Goal: Task Accomplishment & Management: Manage account settings

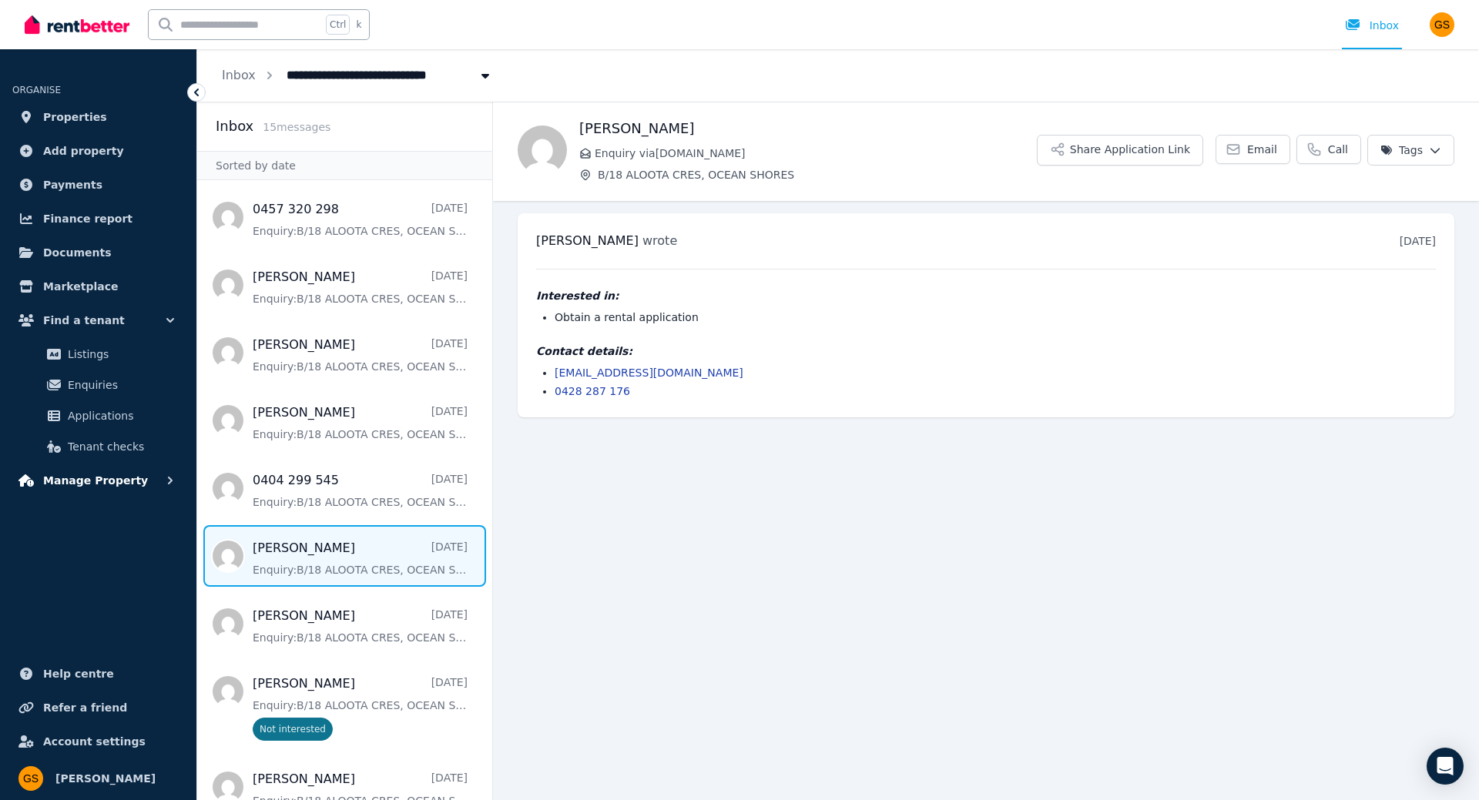
click at [102, 479] on span "Manage Property" at bounding box center [95, 480] width 105 height 18
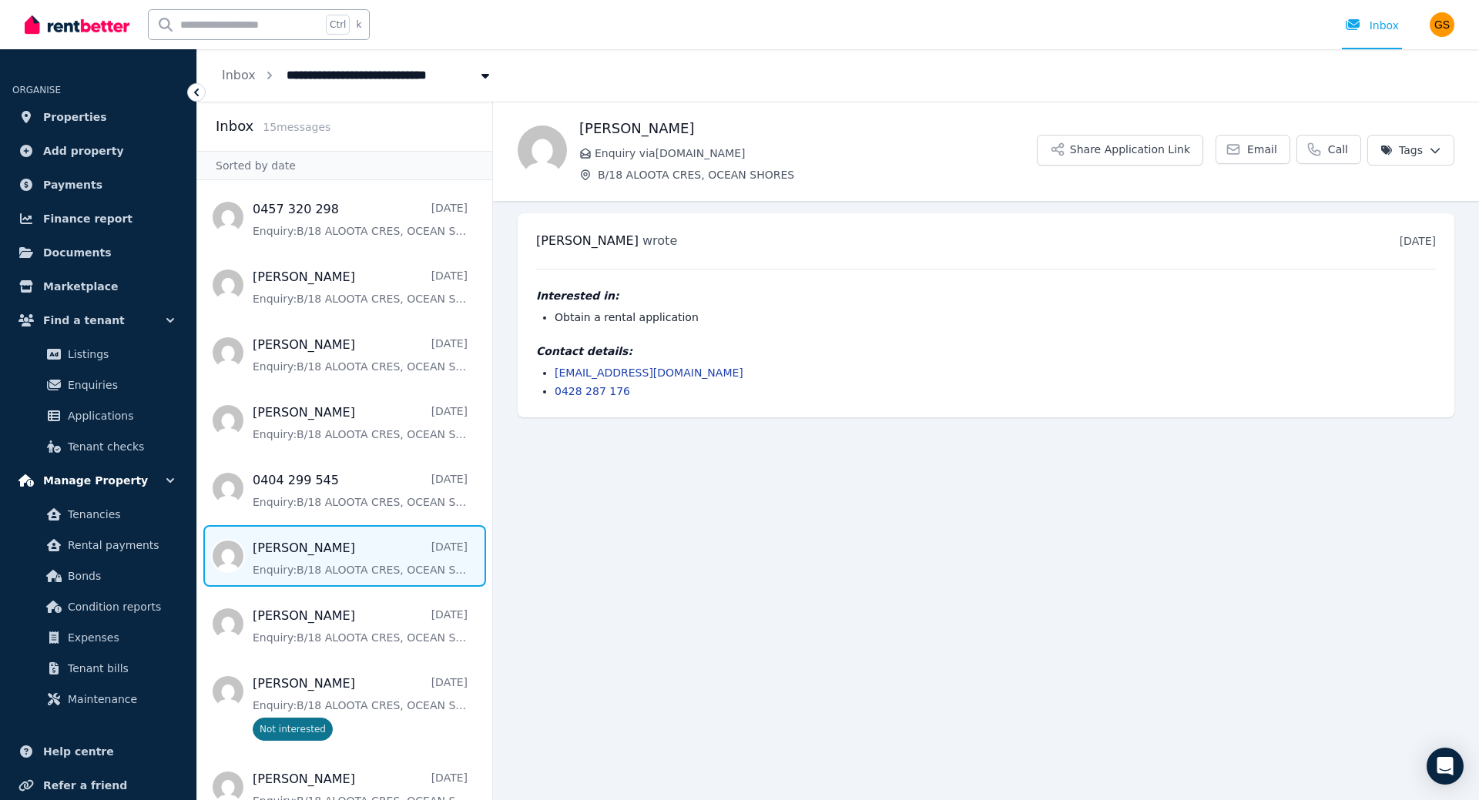
click at [100, 481] on span "Manage Property" at bounding box center [95, 480] width 105 height 18
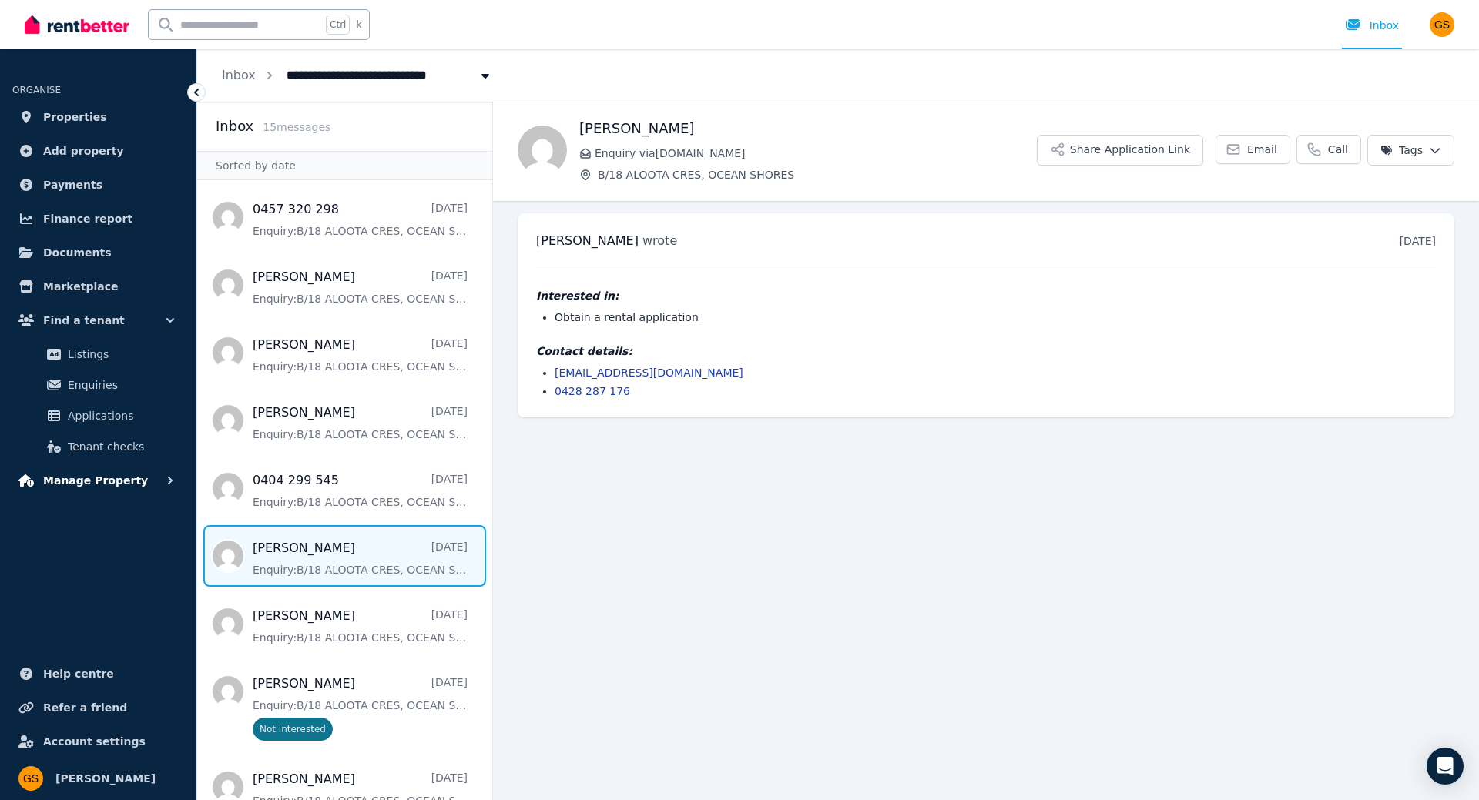
click at [100, 481] on span "Manage Property" at bounding box center [95, 480] width 105 height 18
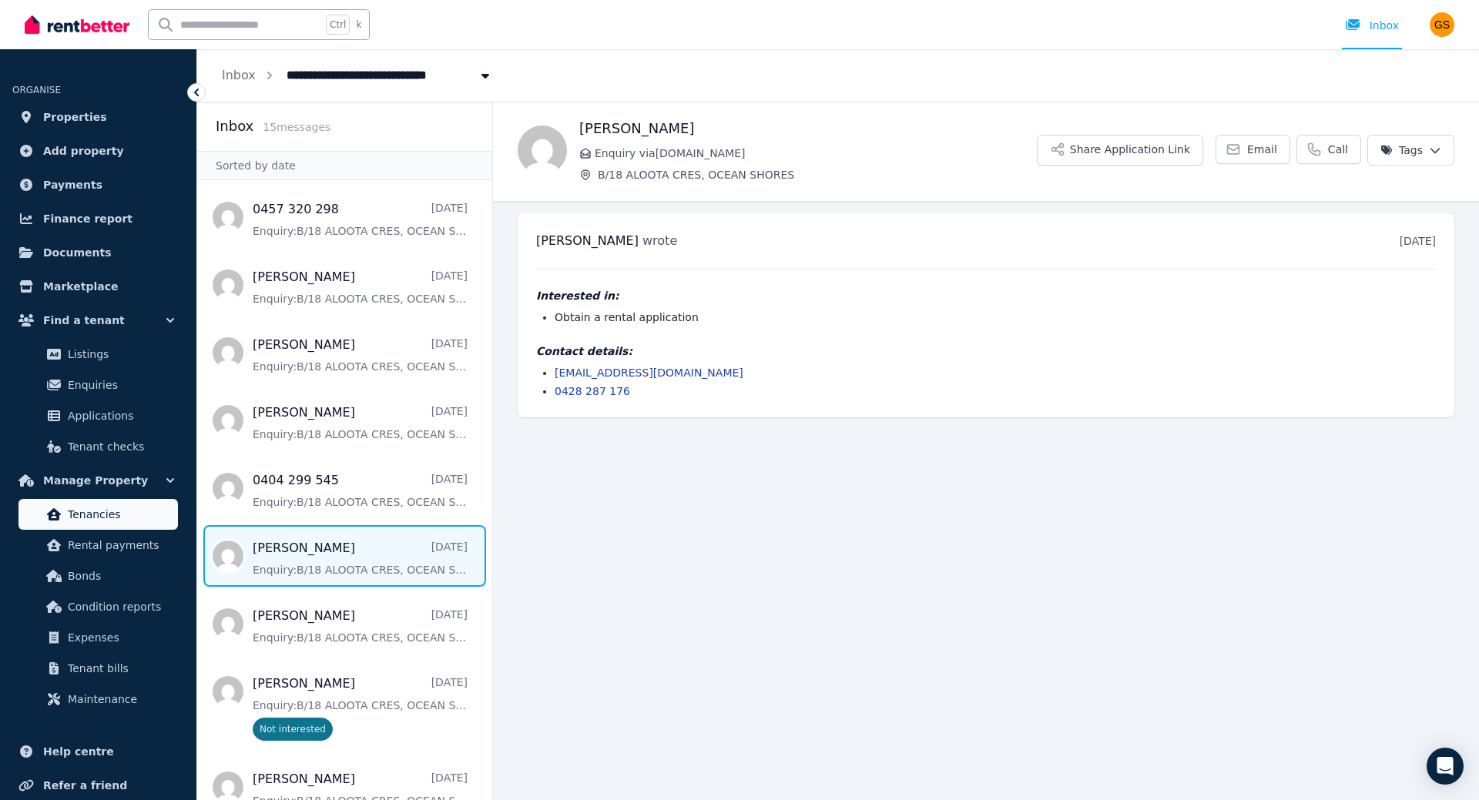
click at [102, 518] on span "Tenancies" at bounding box center [120, 514] width 104 height 18
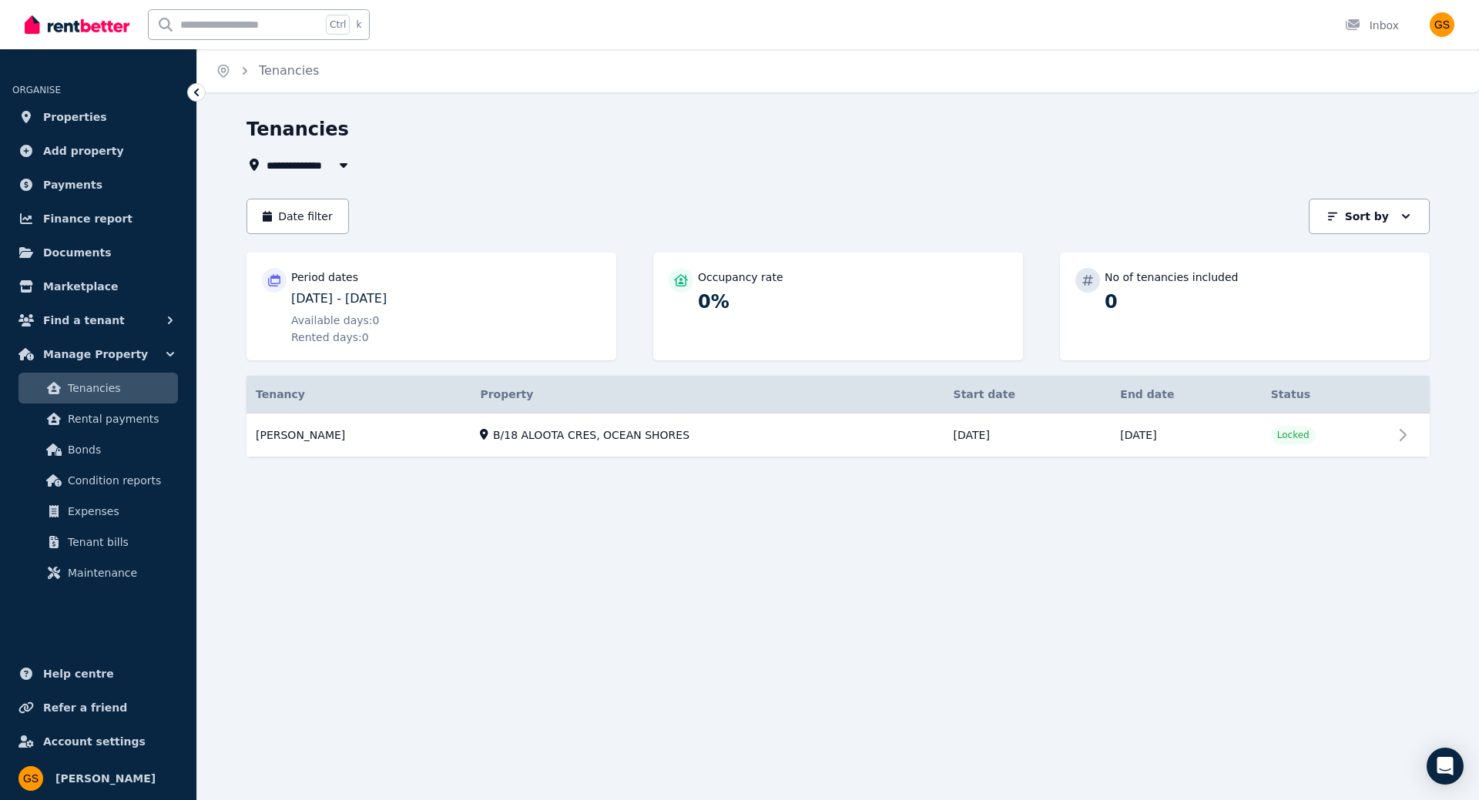
click at [471, 304] on p "26/05/2025 - 24/08/2025" at bounding box center [446, 299] width 310 height 18
click at [1373, 441] on link "View property details" at bounding box center [837, 436] width 1183 height 44
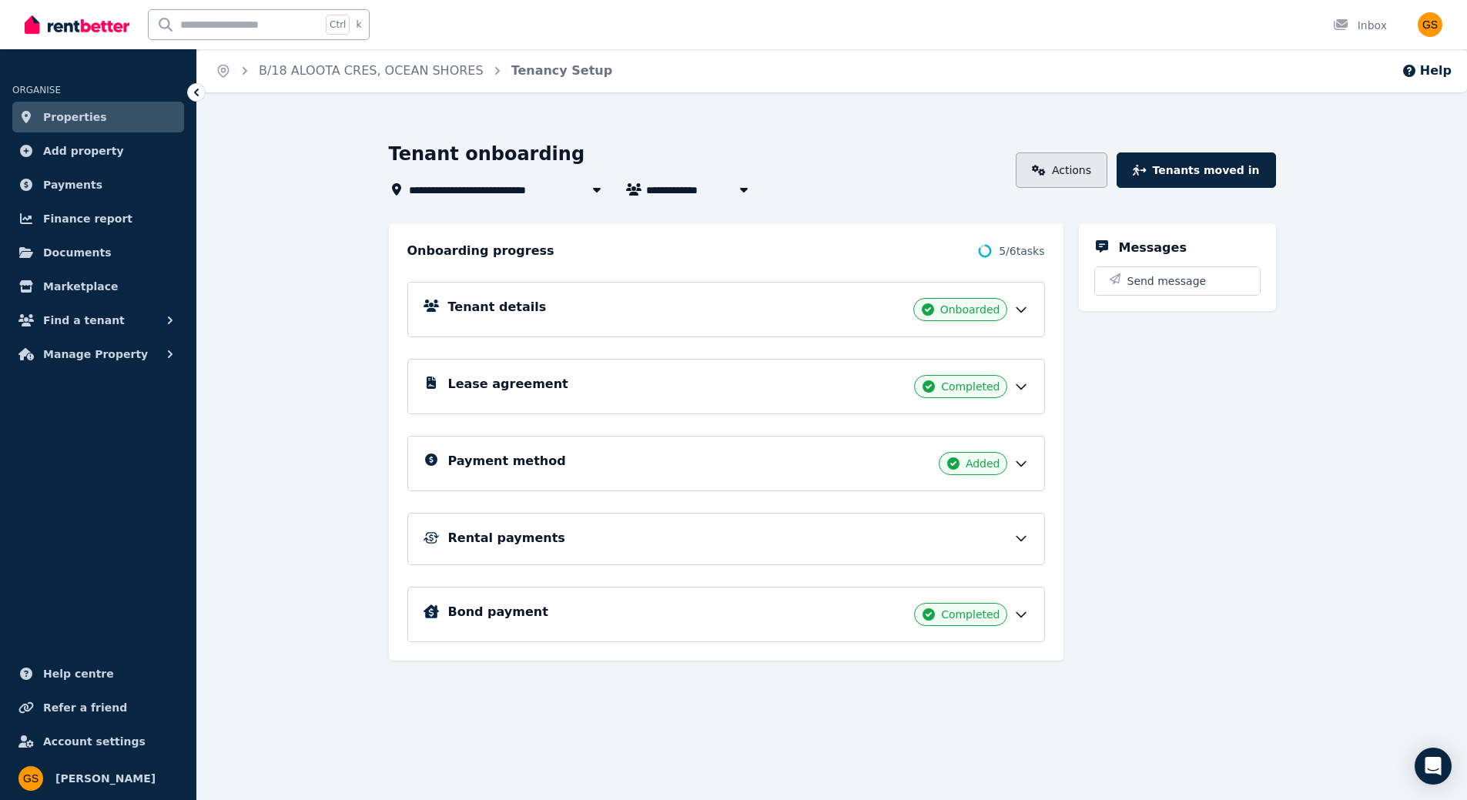
click at [1081, 163] on link "Actions" at bounding box center [1062, 170] width 92 height 35
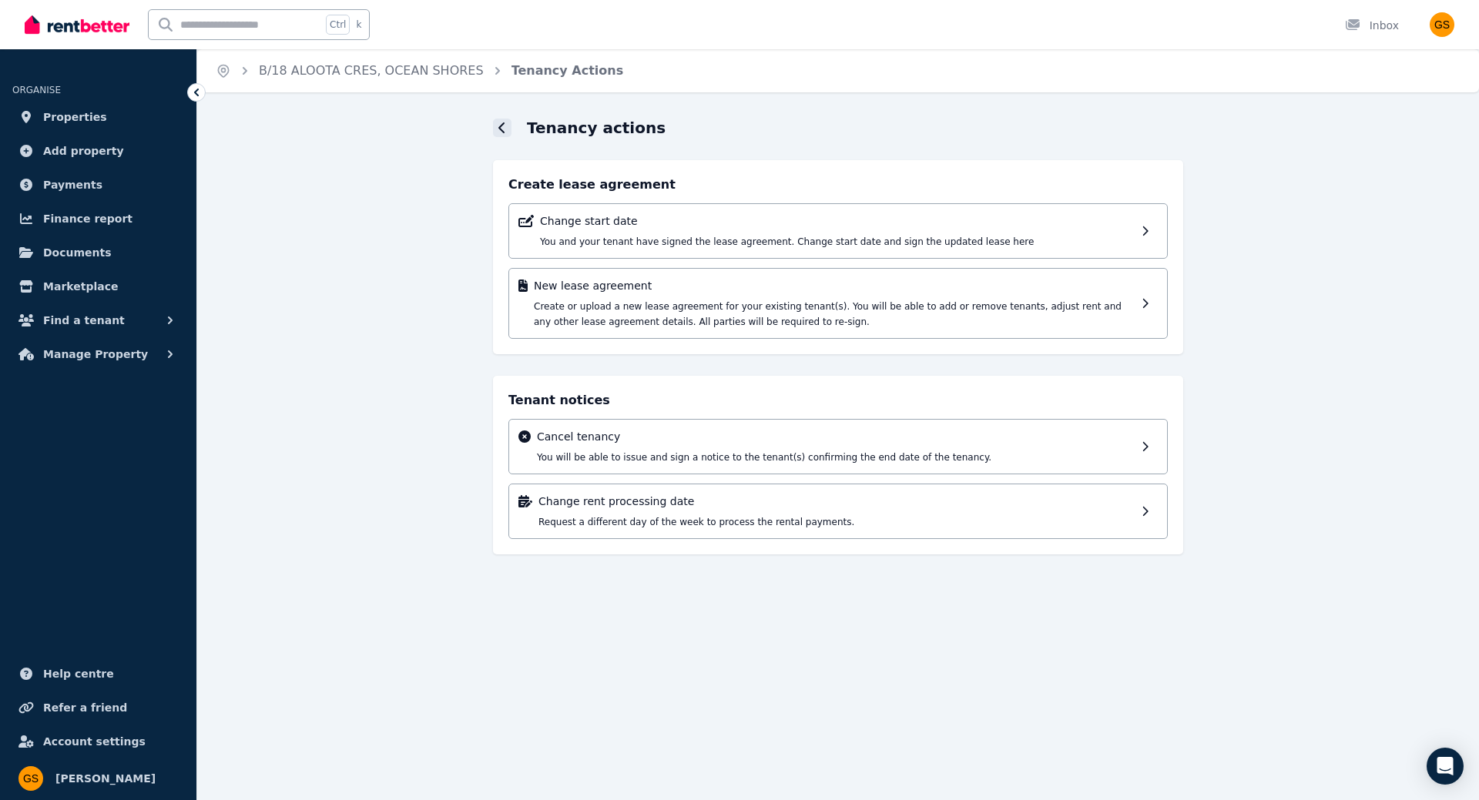
click at [501, 126] on icon at bounding box center [501, 127] width 6 height 11
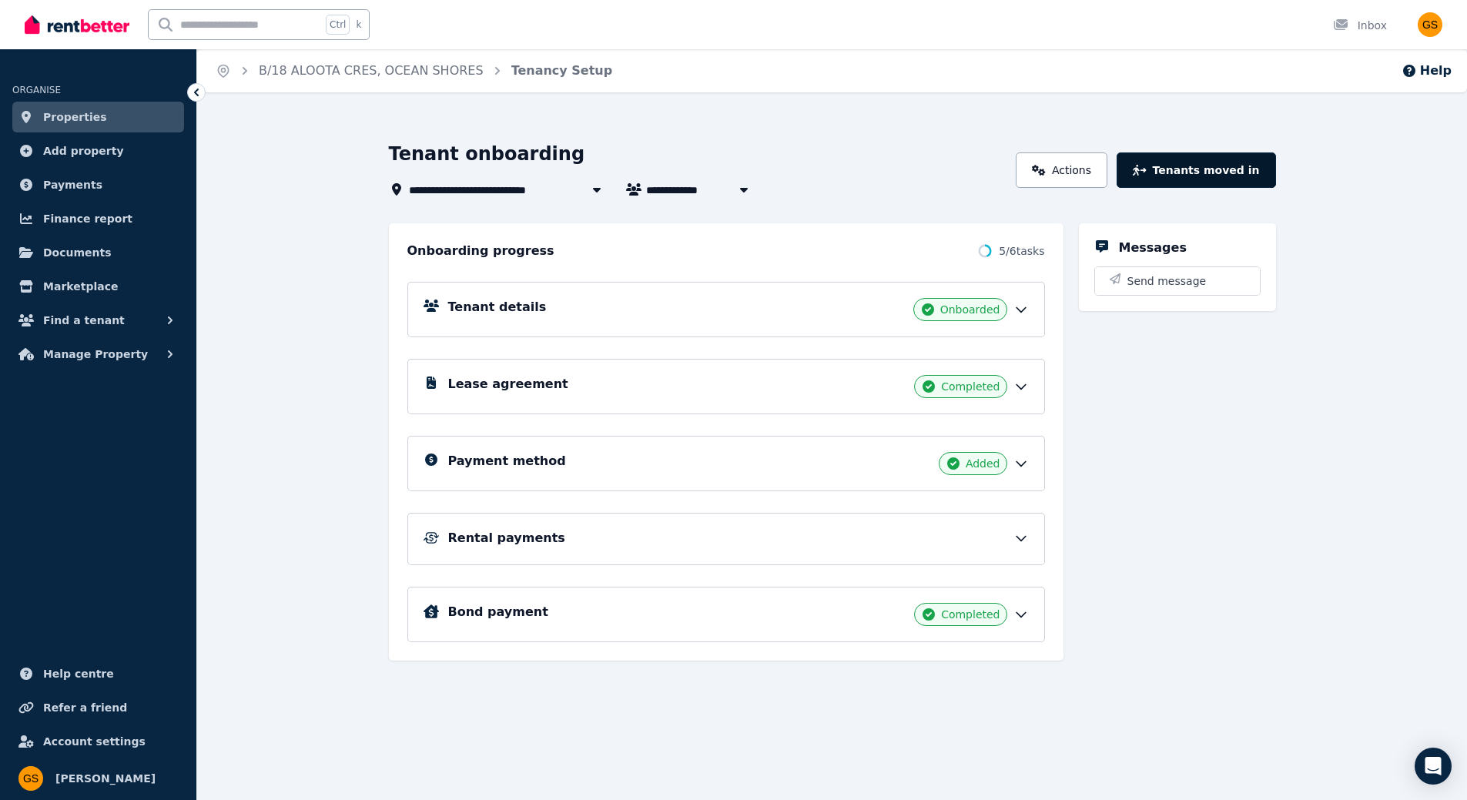
click at [1219, 173] on button "Tenants moved in" at bounding box center [1196, 170] width 159 height 35
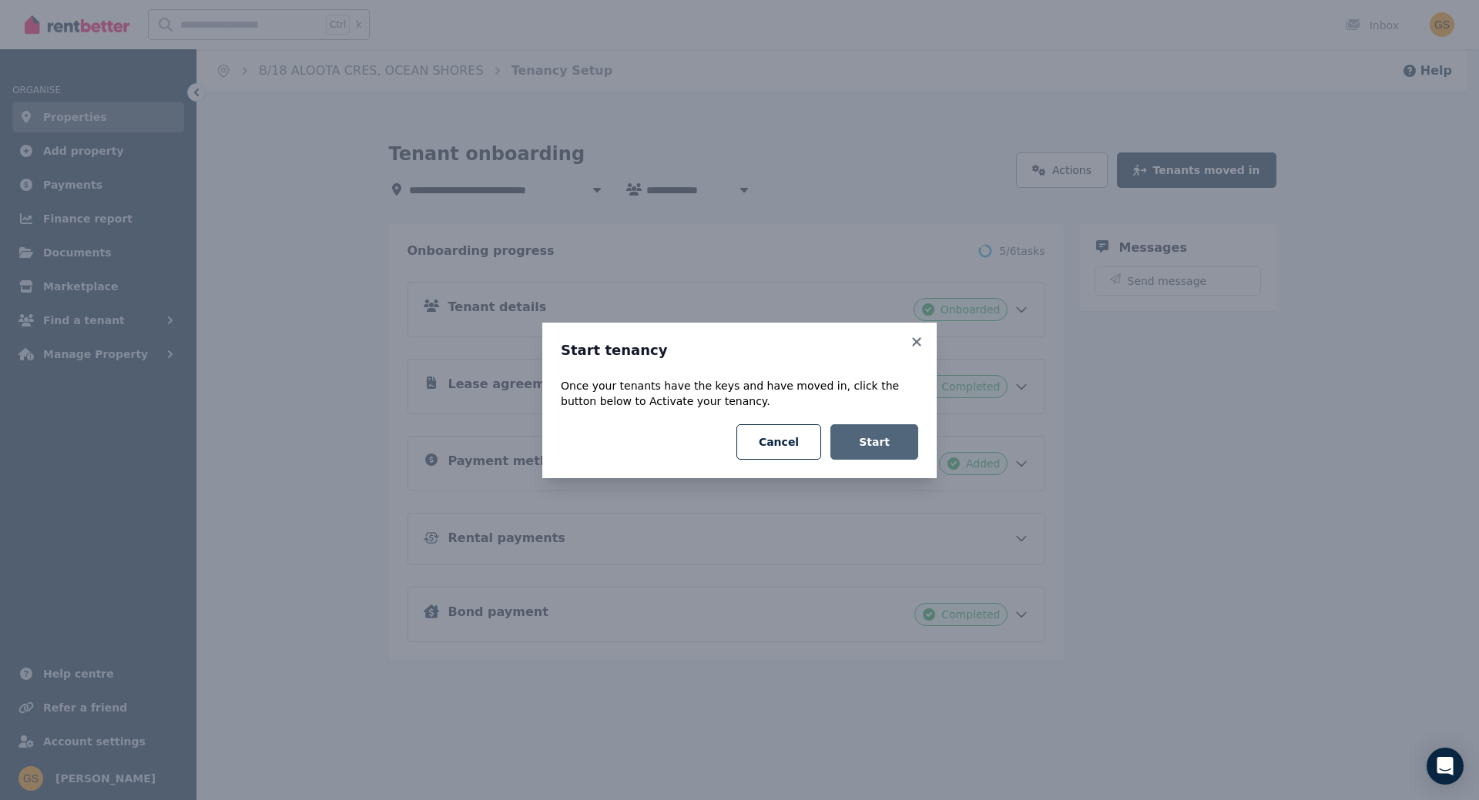
click at [917, 441] on button "Start" at bounding box center [874, 441] width 88 height 35
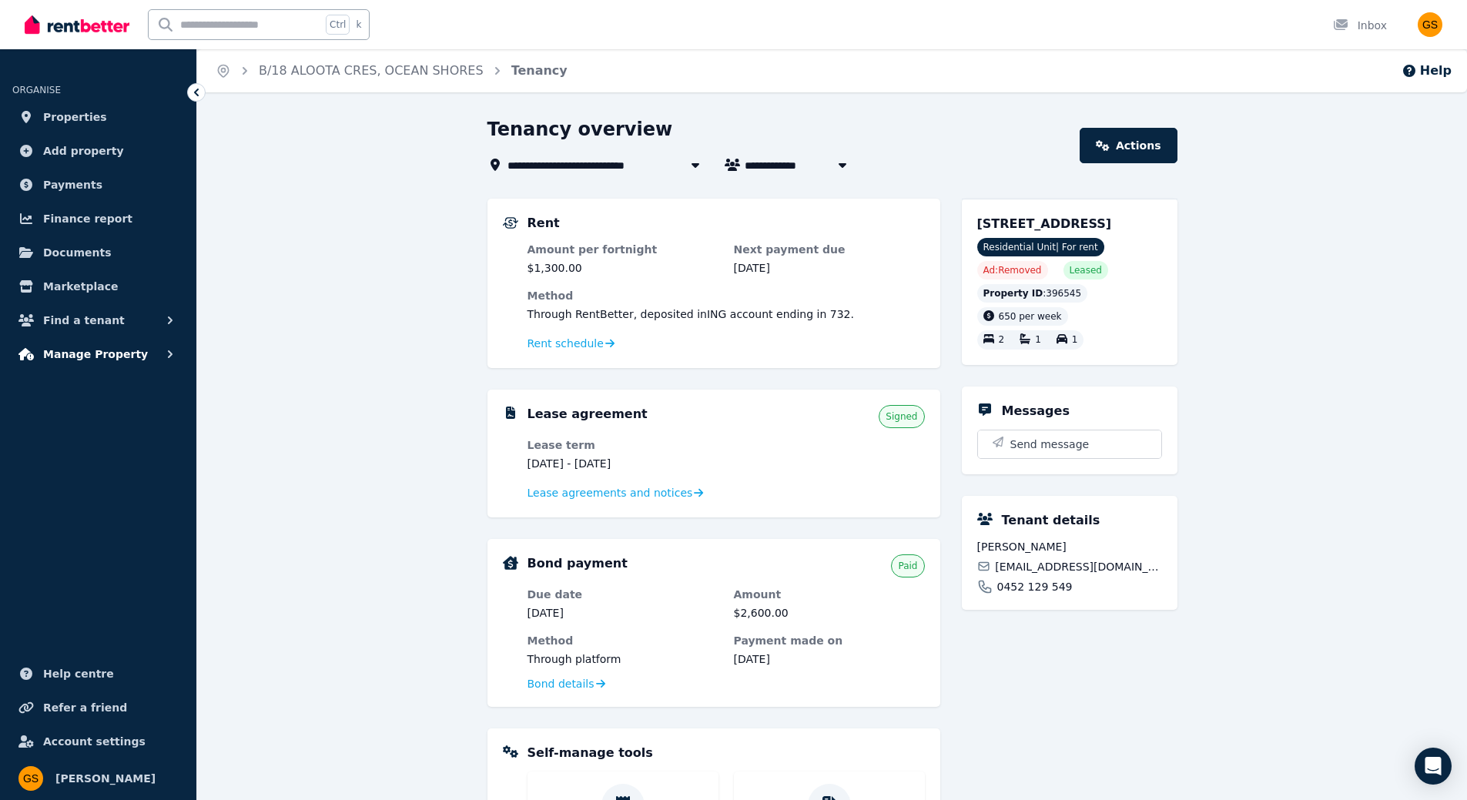
click at [121, 356] on span "Manage Property" at bounding box center [95, 354] width 105 height 18
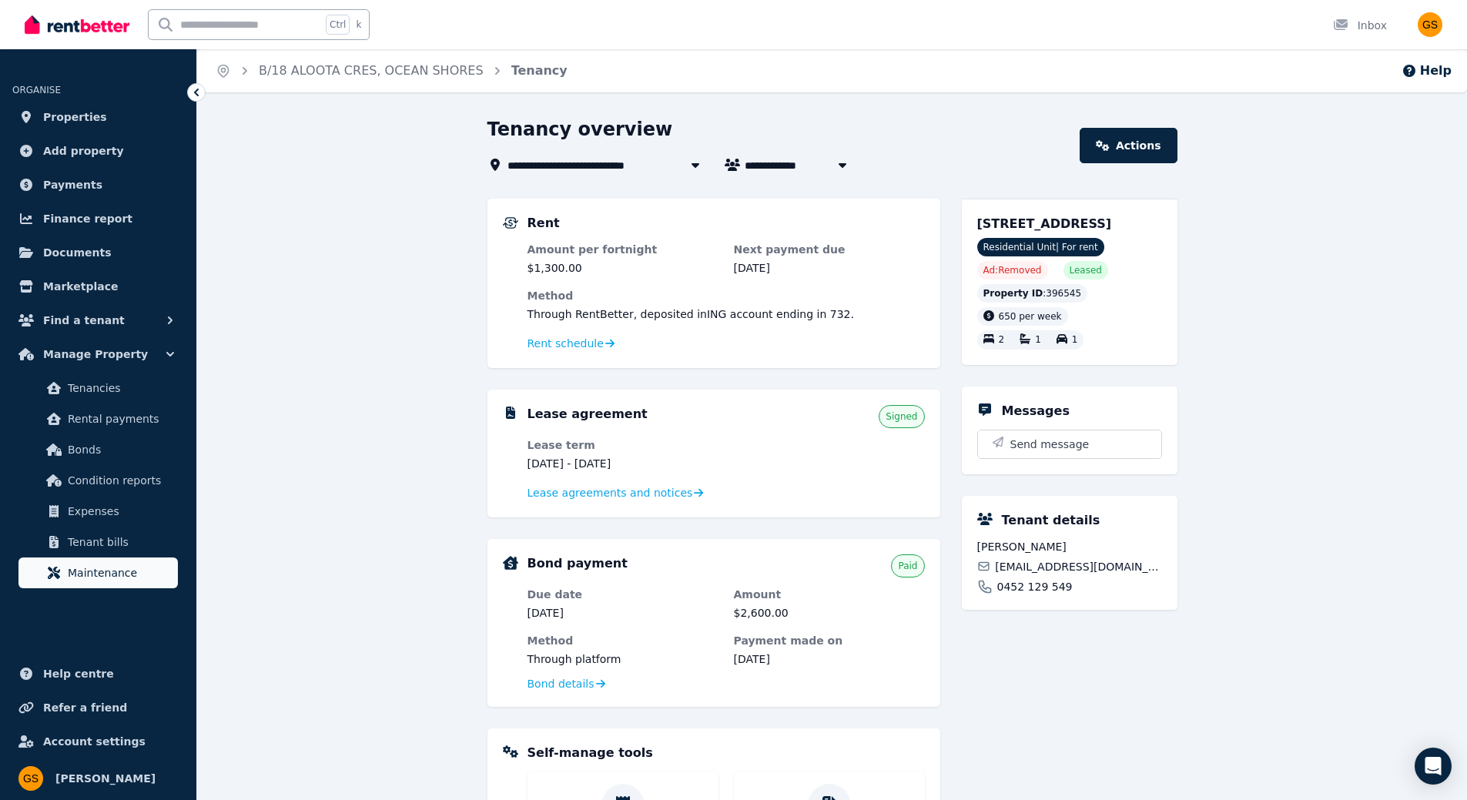
click at [117, 566] on span "Maintenance" at bounding box center [120, 573] width 104 height 18
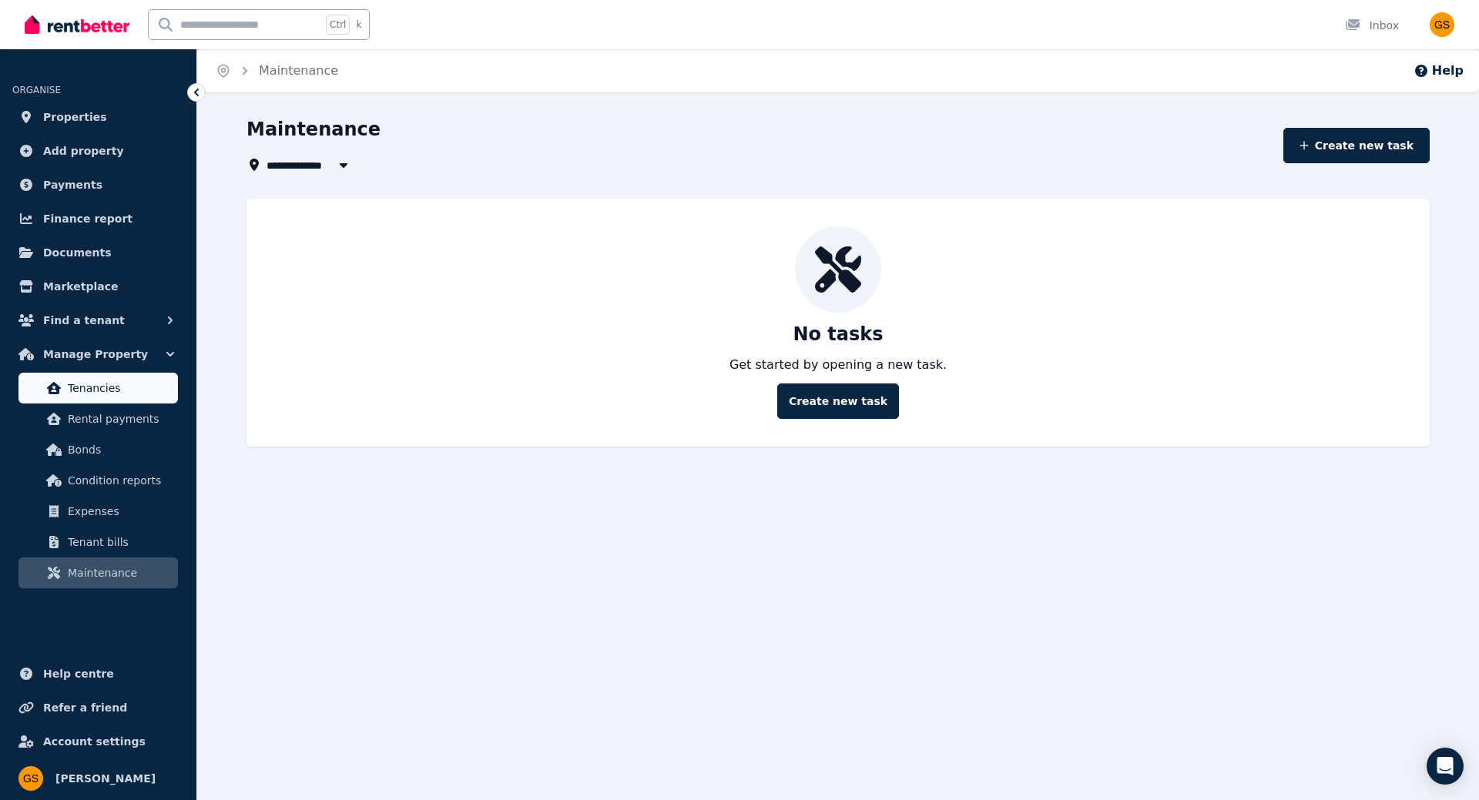
click at [99, 394] on span "Tenancies" at bounding box center [120, 388] width 104 height 18
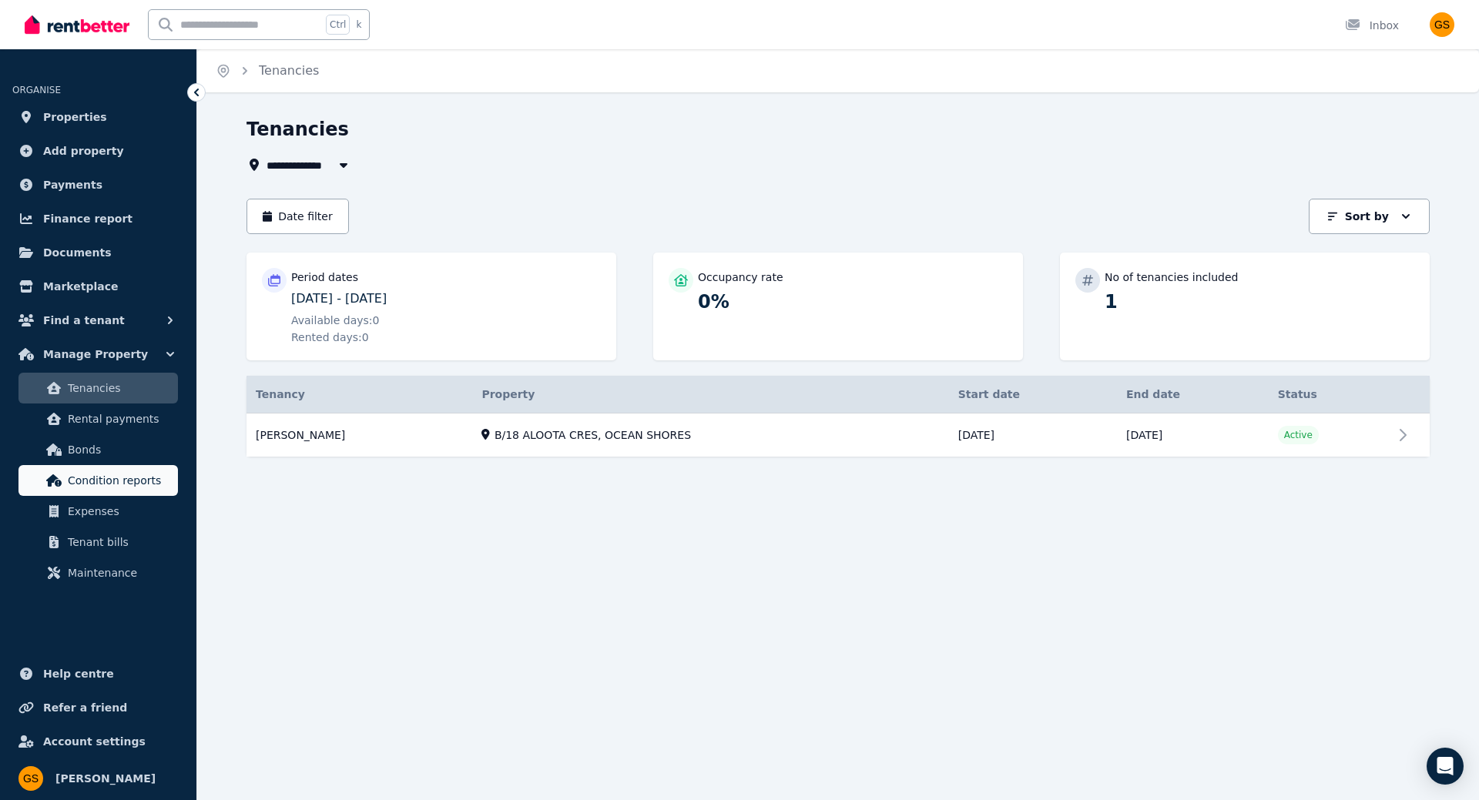
click at [105, 487] on span "Condition reports" at bounding box center [120, 480] width 104 height 18
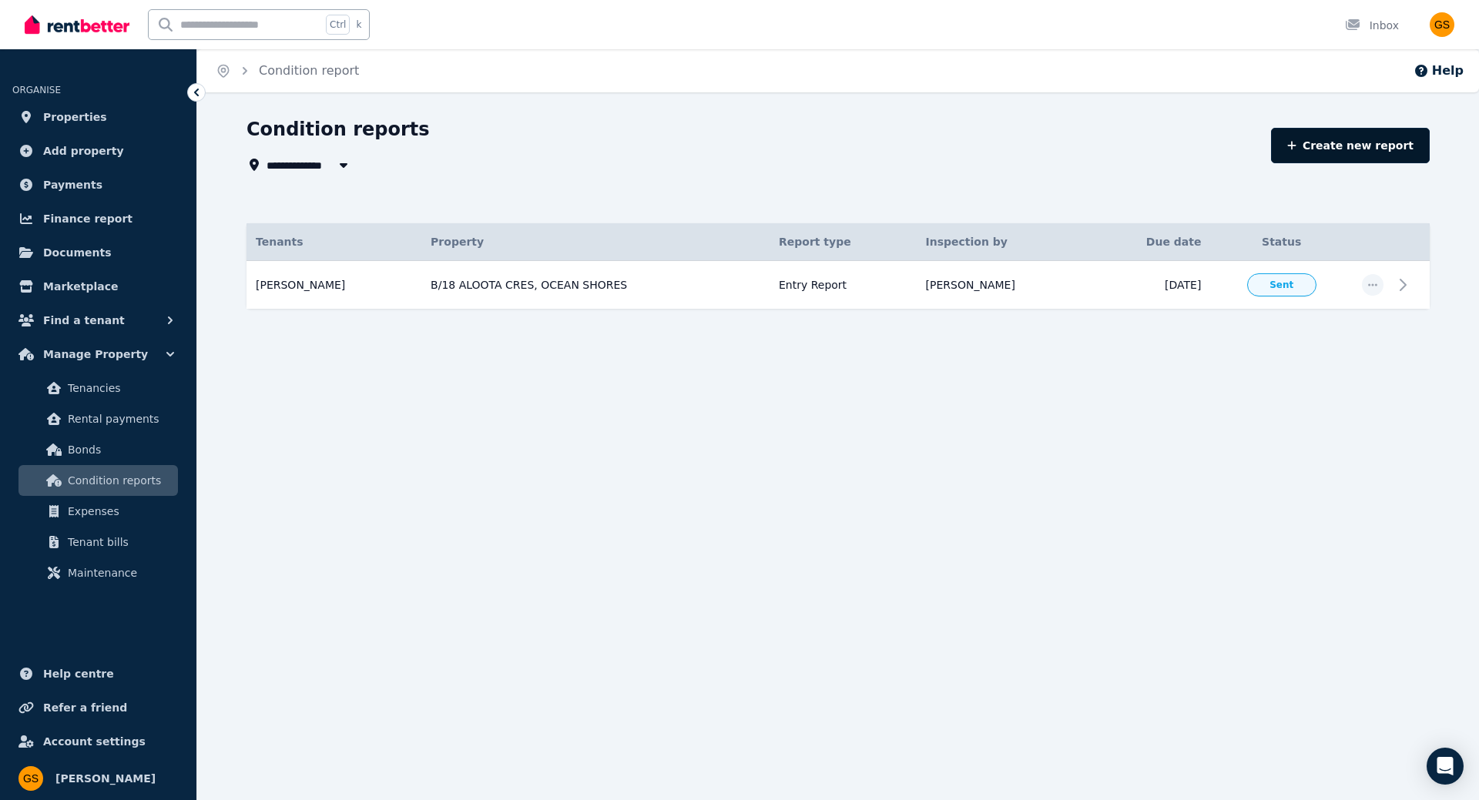
click at [1374, 149] on link "Create new report" at bounding box center [1350, 145] width 159 height 35
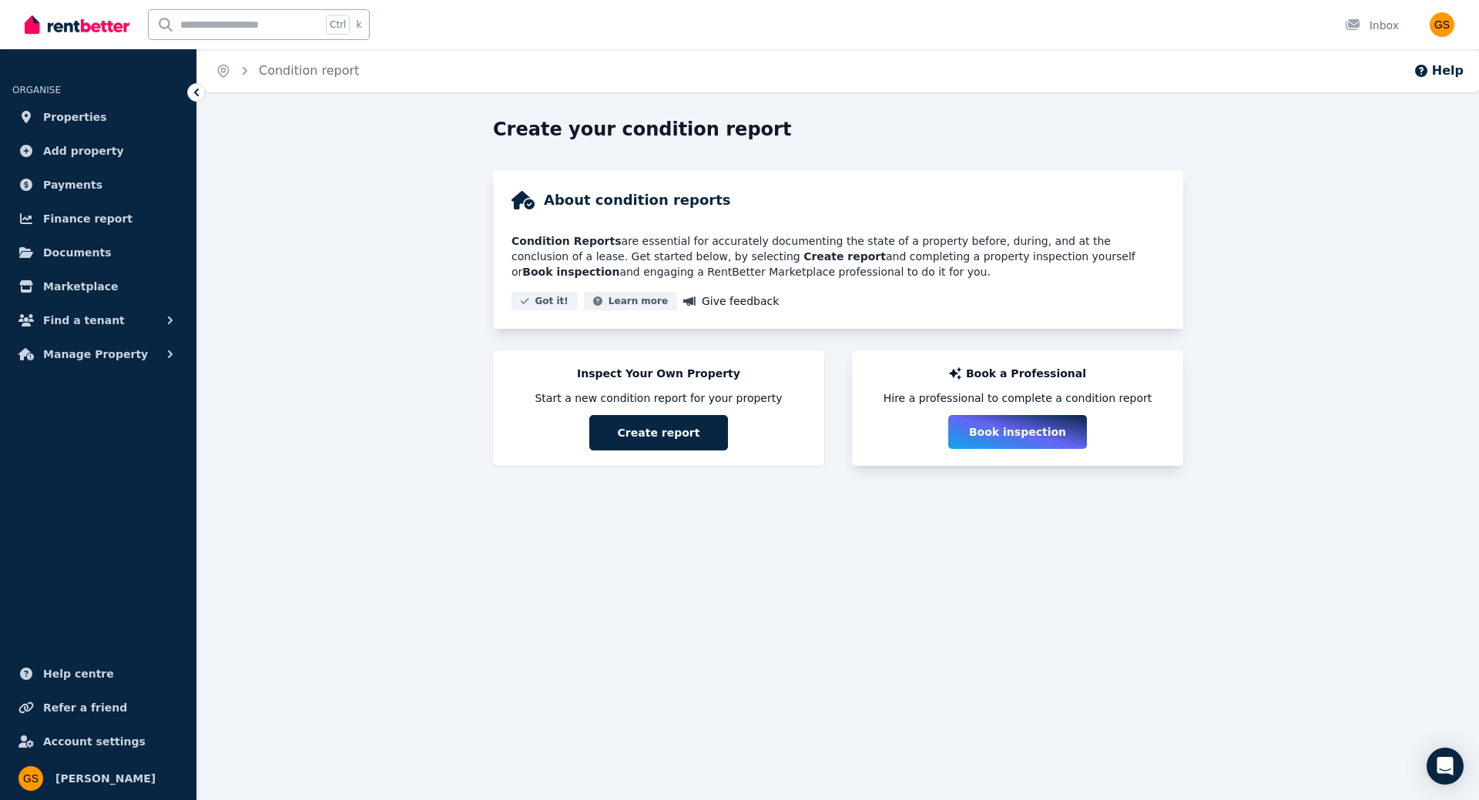
click at [999, 431] on button "Book inspection" at bounding box center [1017, 432] width 139 height 34
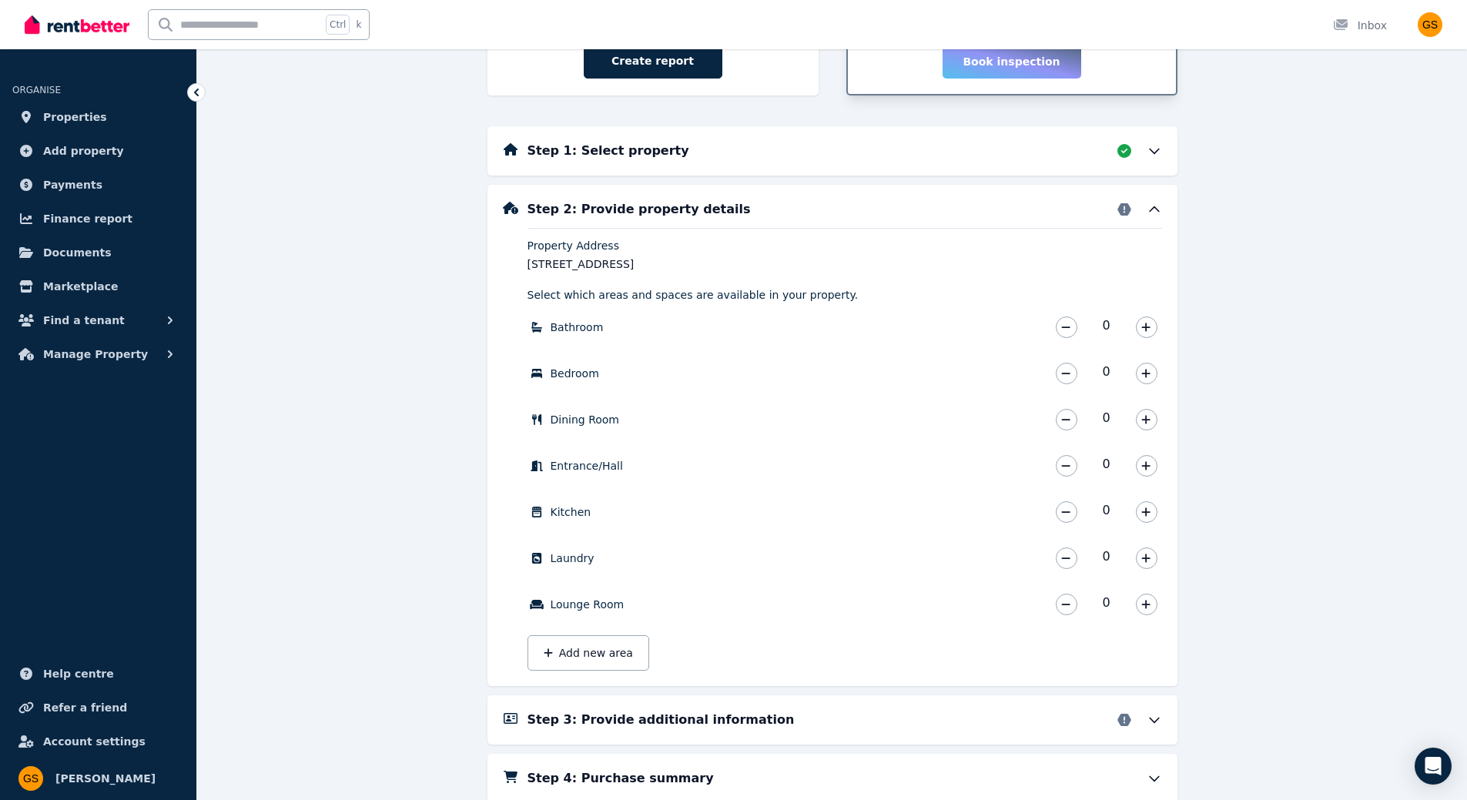
scroll to position [431, 0]
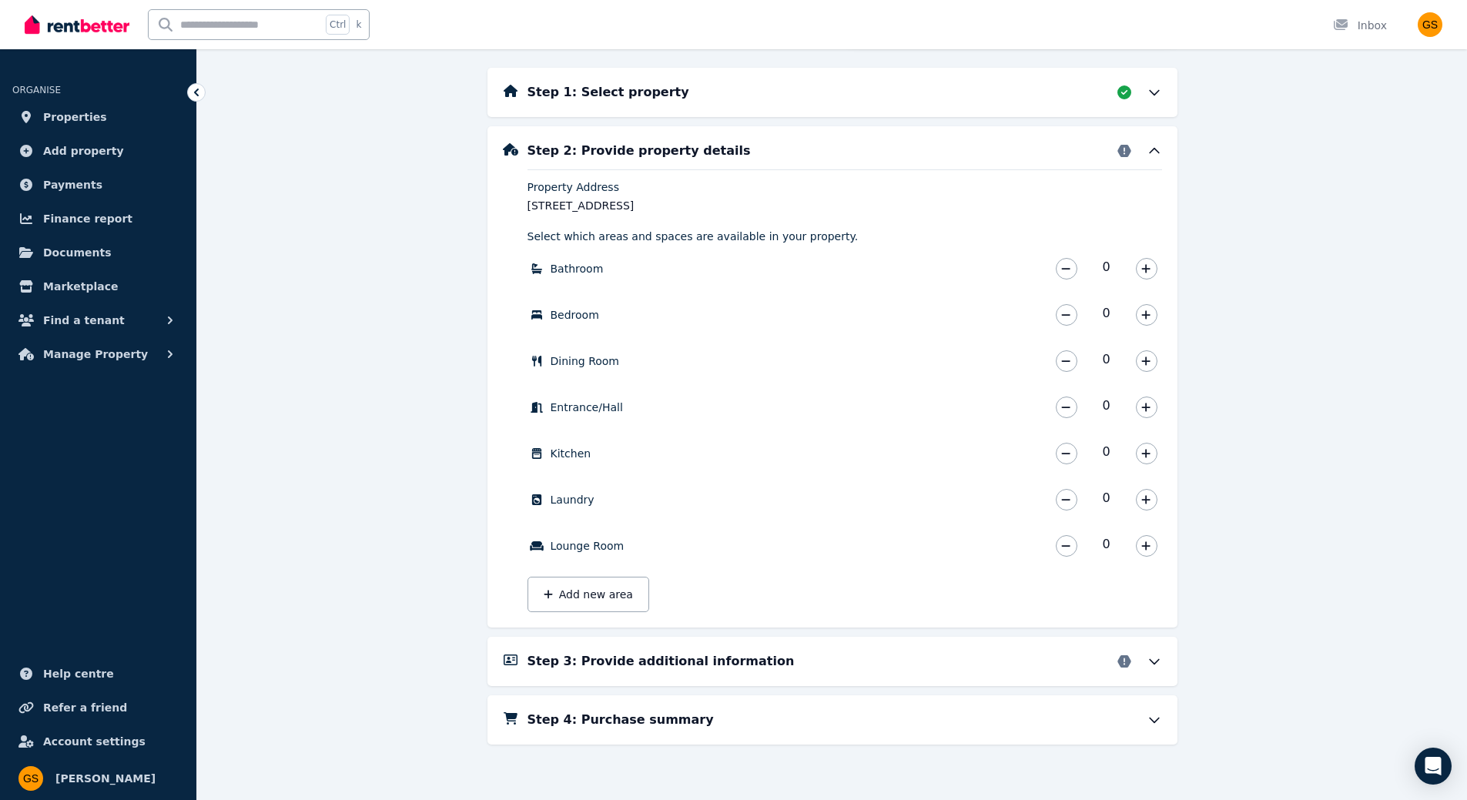
click at [1130, 729] on div "Step 4: Purchase summary" at bounding box center [845, 720] width 635 height 18
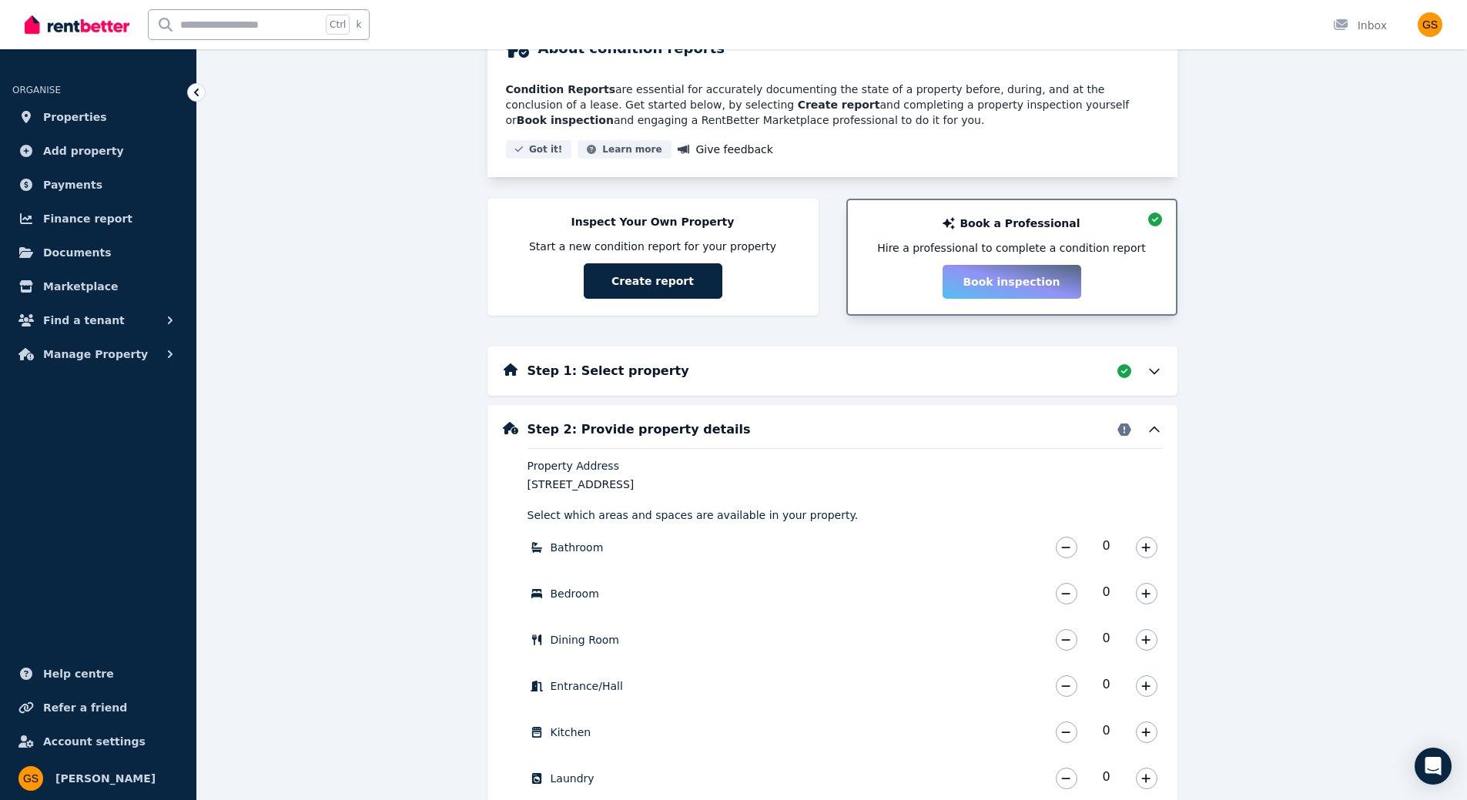
scroll to position [46, 0]
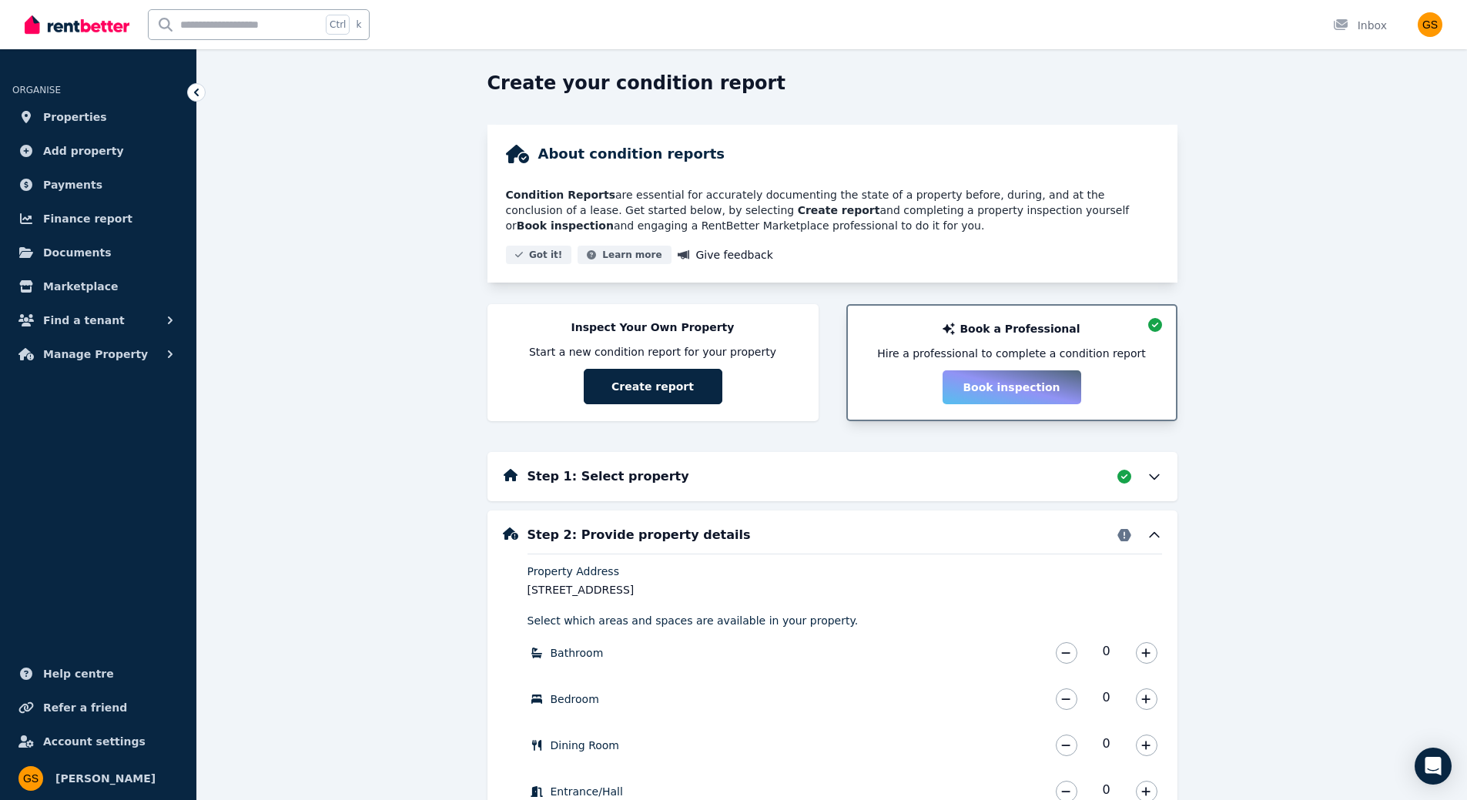
click at [1151, 478] on icon at bounding box center [1154, 476] width 15 height 15
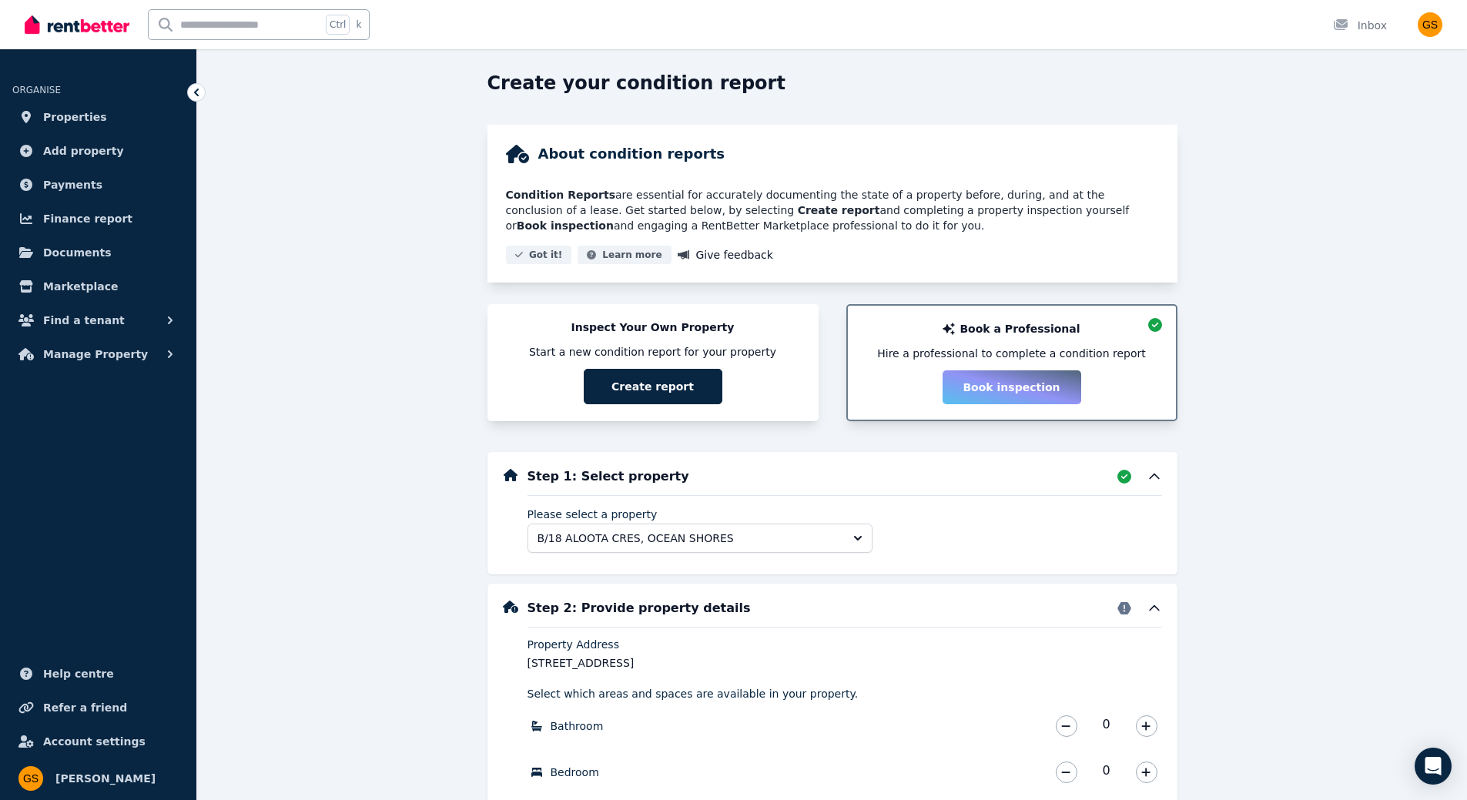
click at [677, 379] on button "Create report" at bounding box center [653, 386] width 139 height 35
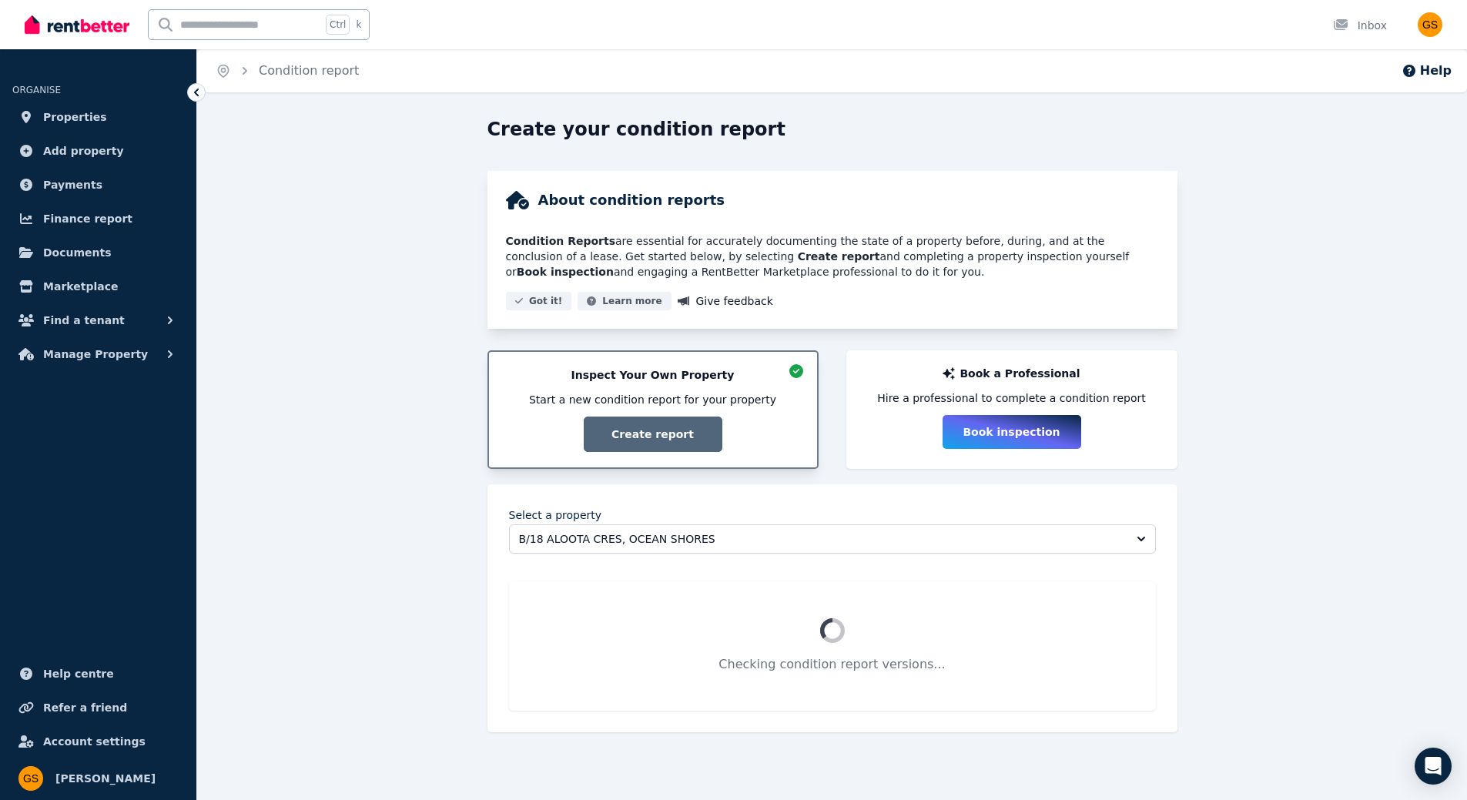
scroll to position [0, 0]
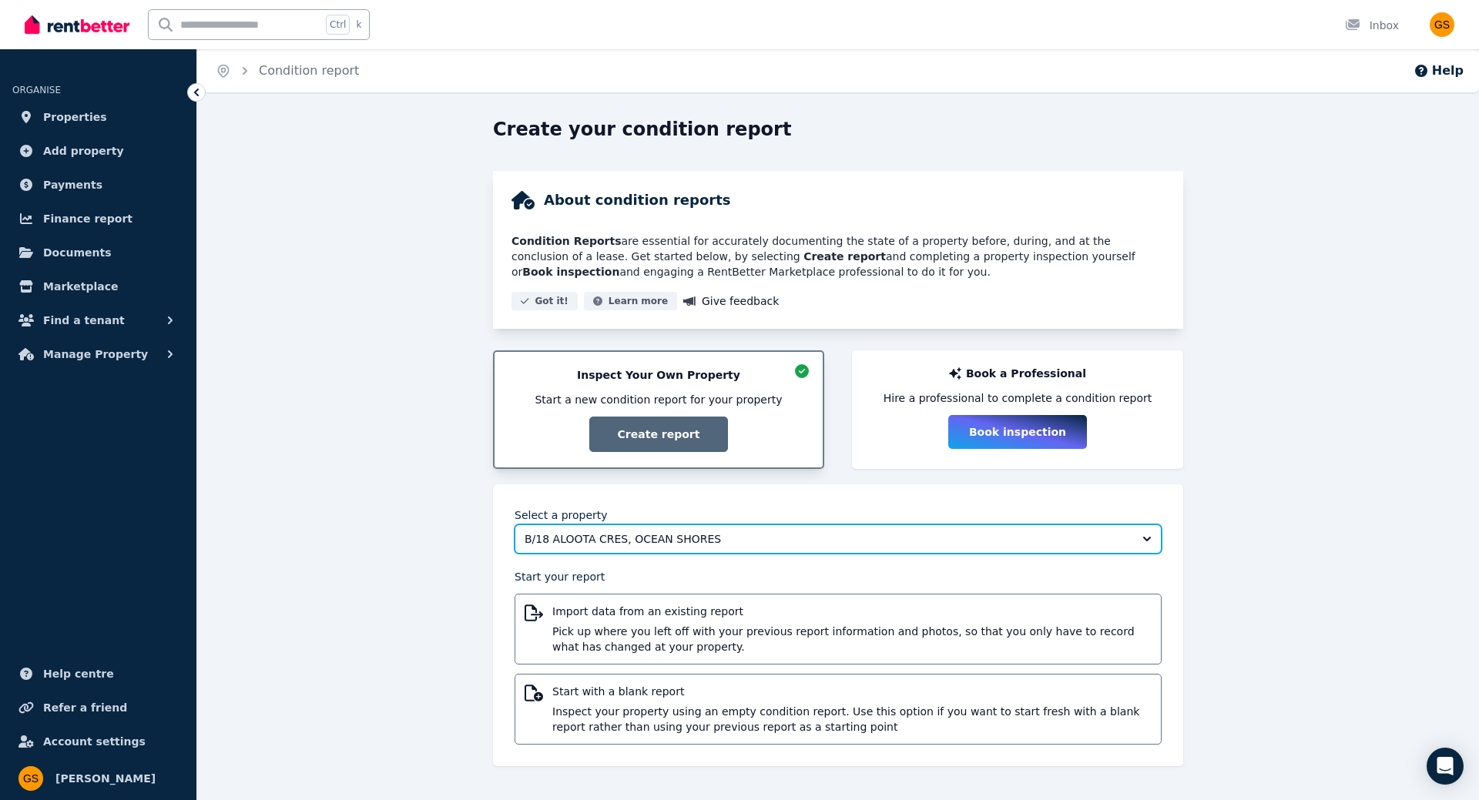
click at [768, 531] on button "B/18 ALOOTA CRES, OCEAN SHORES" at bounding box center [838, 539] width 647 height 29
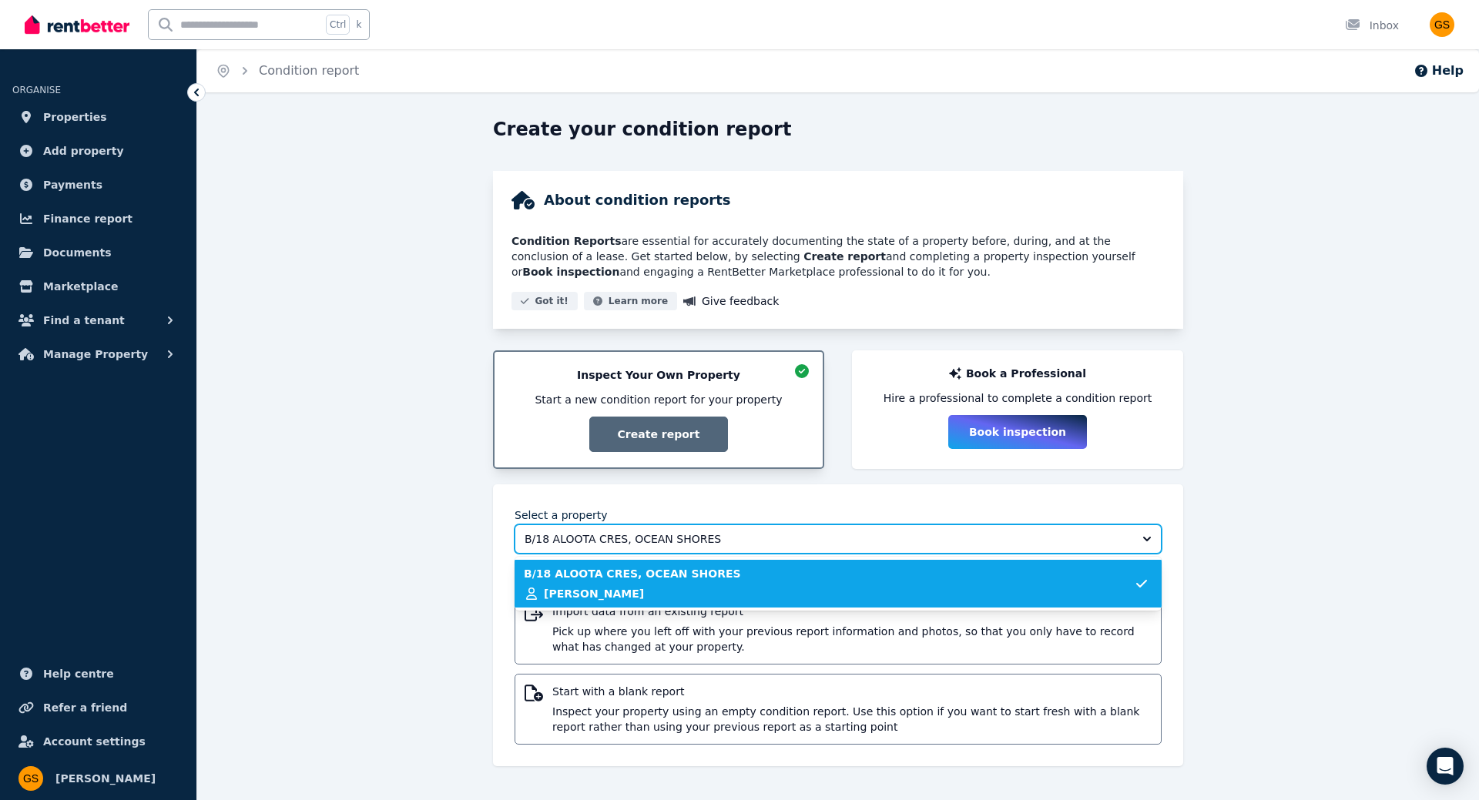
click at [768, 531] on button "B/18 ALOOTA CRES, OCEAN SHORES" at bounding box center [838, 539] width 647 height 29
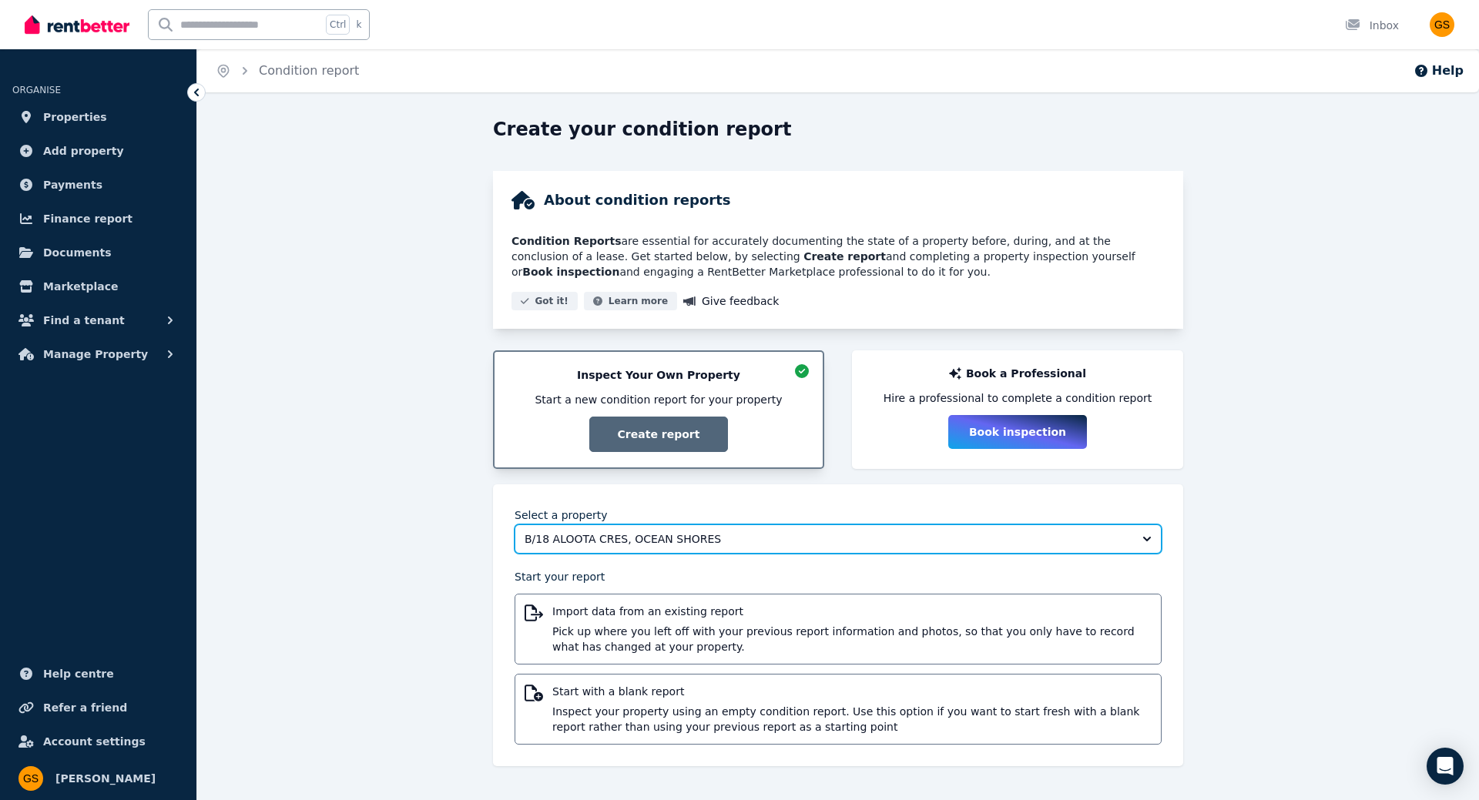
click at [756, 531] on button "B/18 ALOOTA CRES, OCEAN SHORES" at bounding box center [838, 539] width 647 height 29
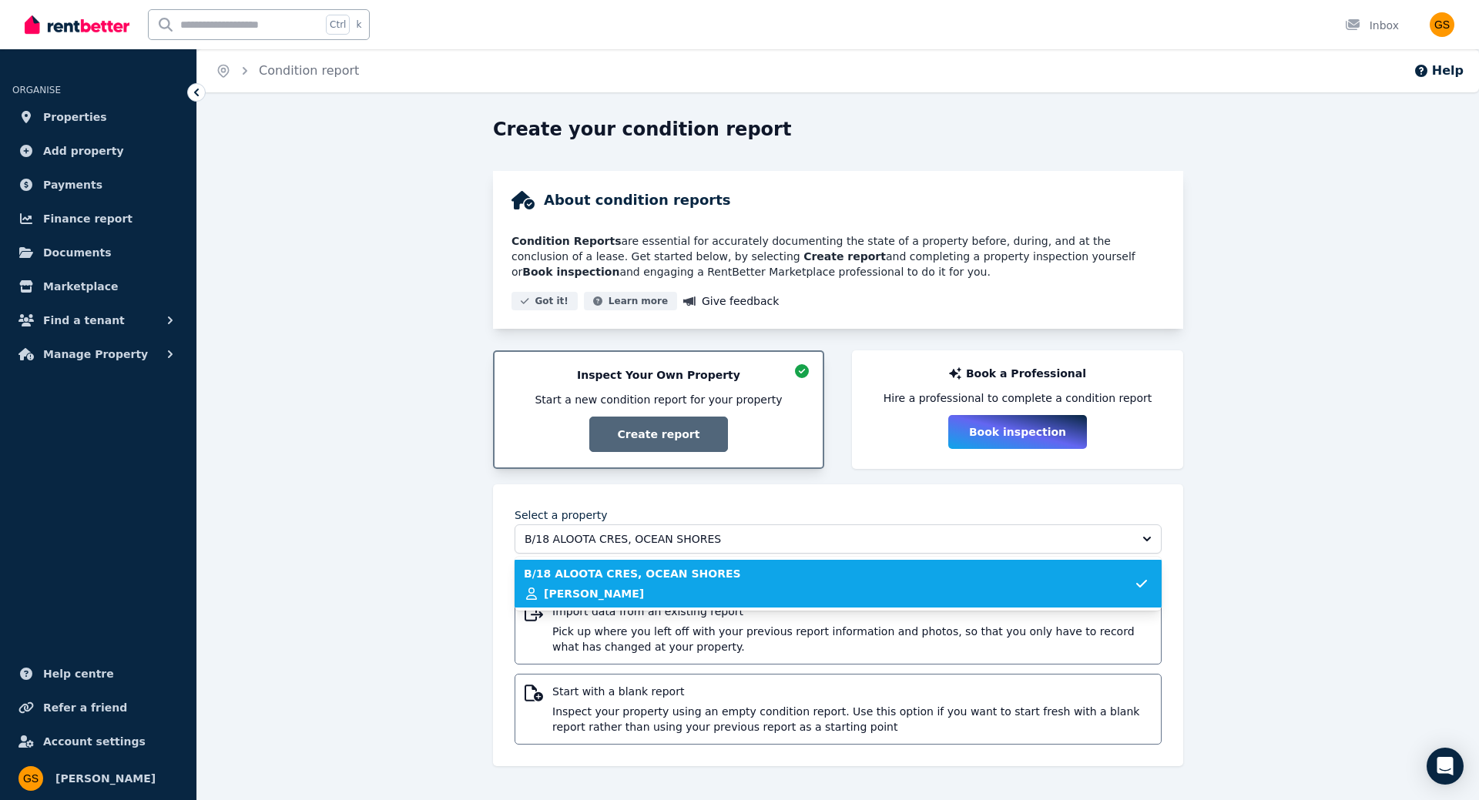
click at [743, 571] on div "B/18 ALOOTA CRES, OCEAN SHORES Amir Mohammed" at bounding box center [829, 583] width 610 height 35
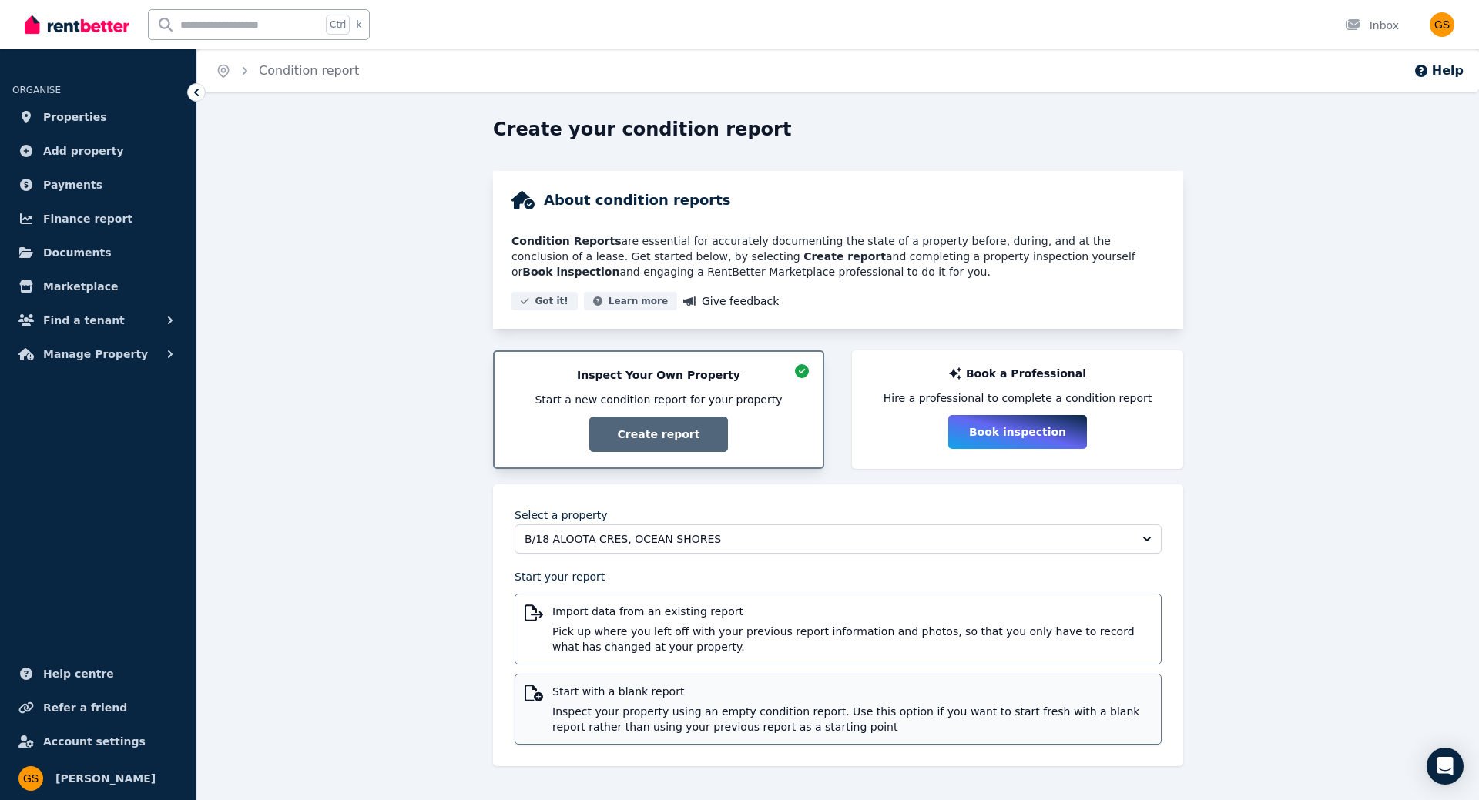
click at [744, 722] on span "Inspect your property using an empty condition report. Use this option if you w…" at bounding box center [851, 719] width 599 height 31
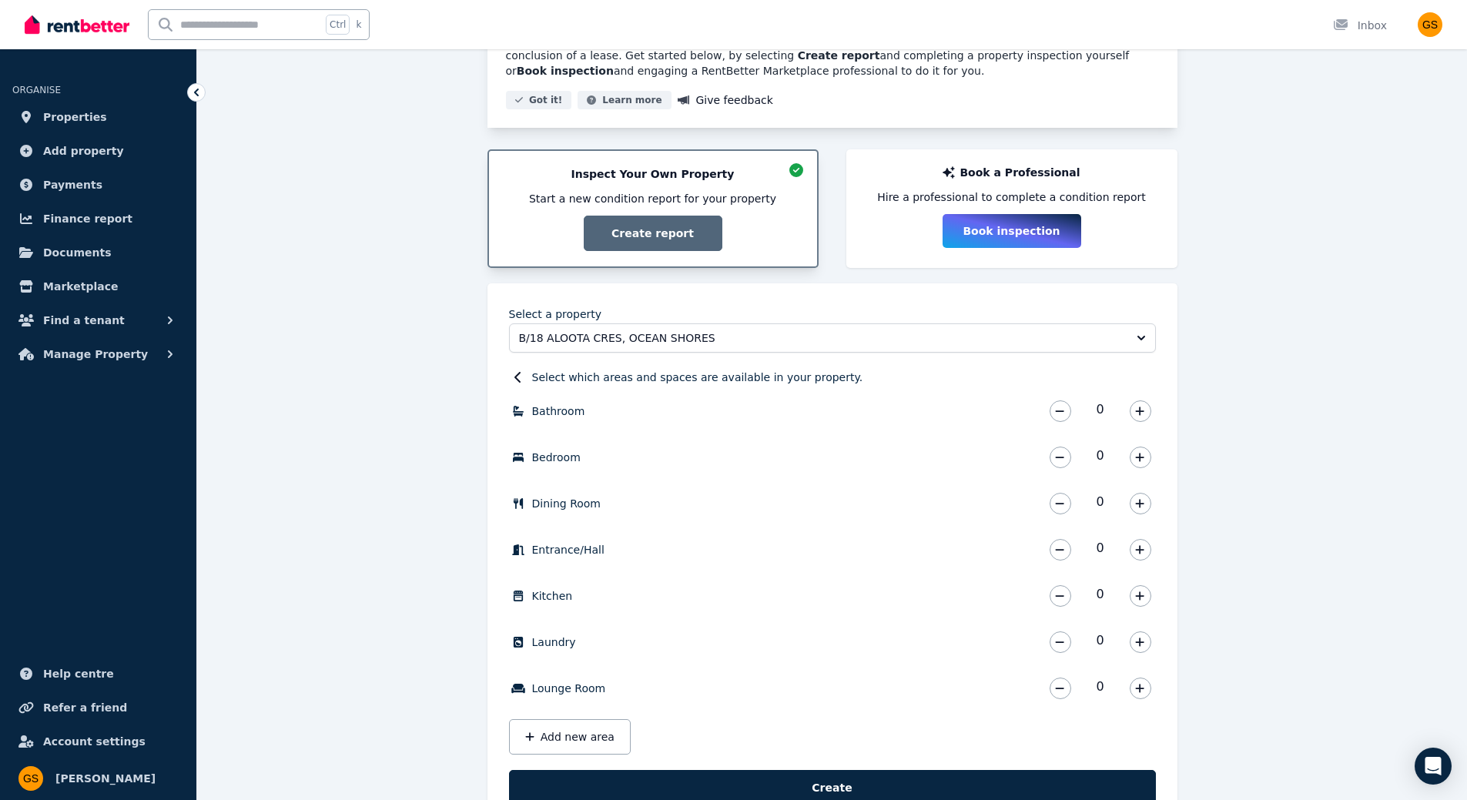
scroll to position [256, 0]
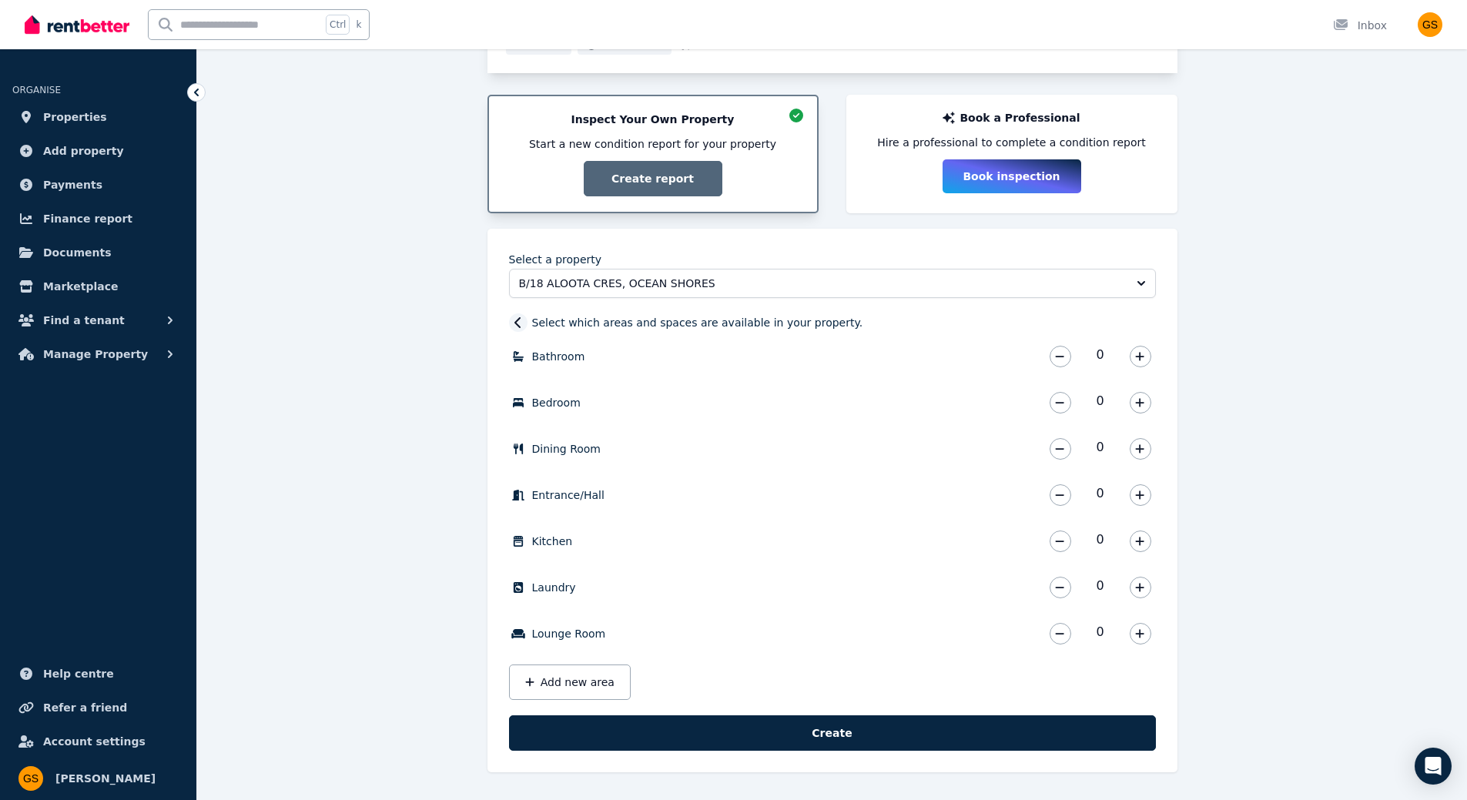
click at [525, 329] on div at bounding box center [518, 322] width 18 height 18
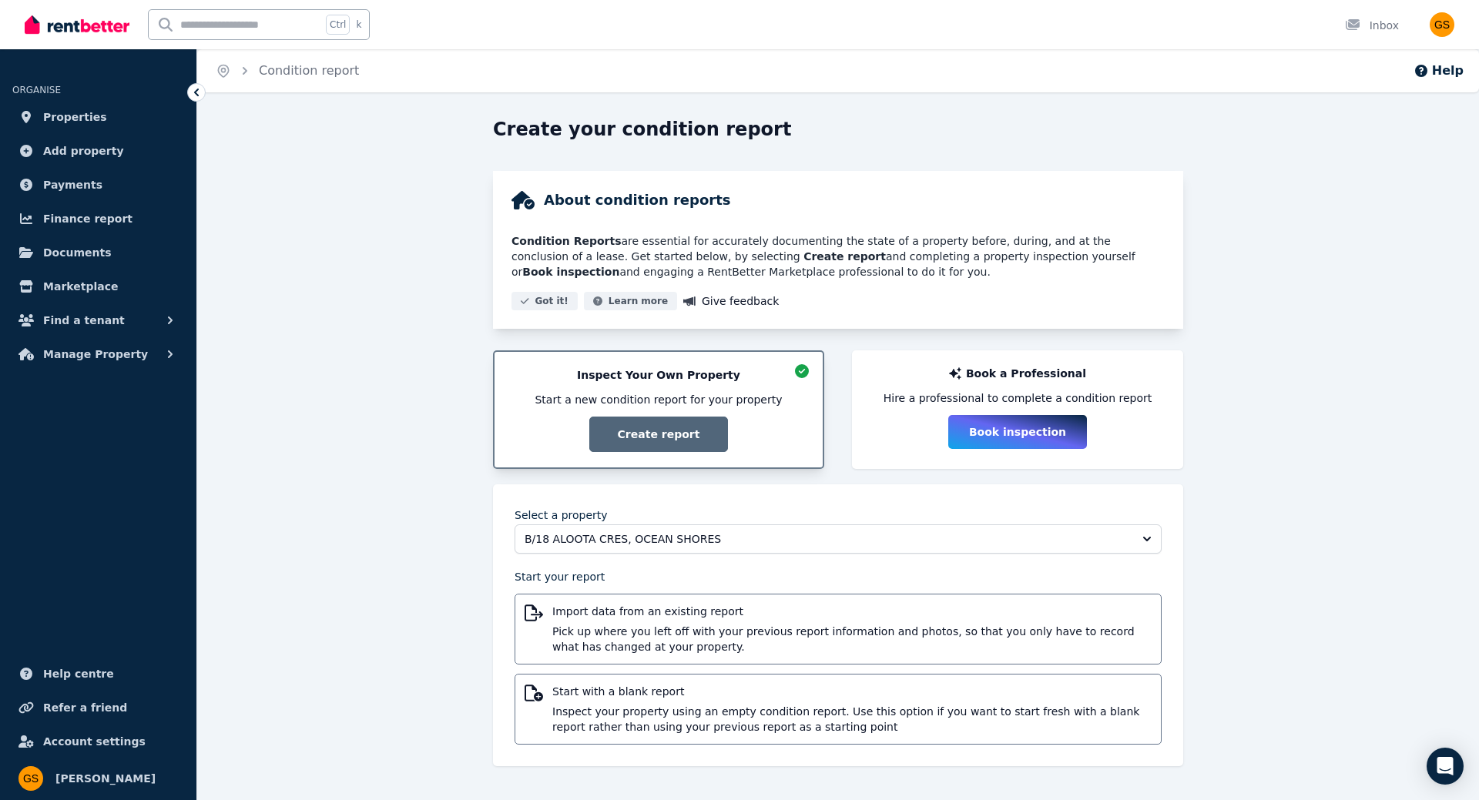
click at [184, 87] on ul "ORGANISE Properties Add property Payments Finance report Documents Marketplace …" at bounding box center [98, 217] width 196 height 305
click at [193, 95] on icon at bounding box center [196, 92] width 15 height 15
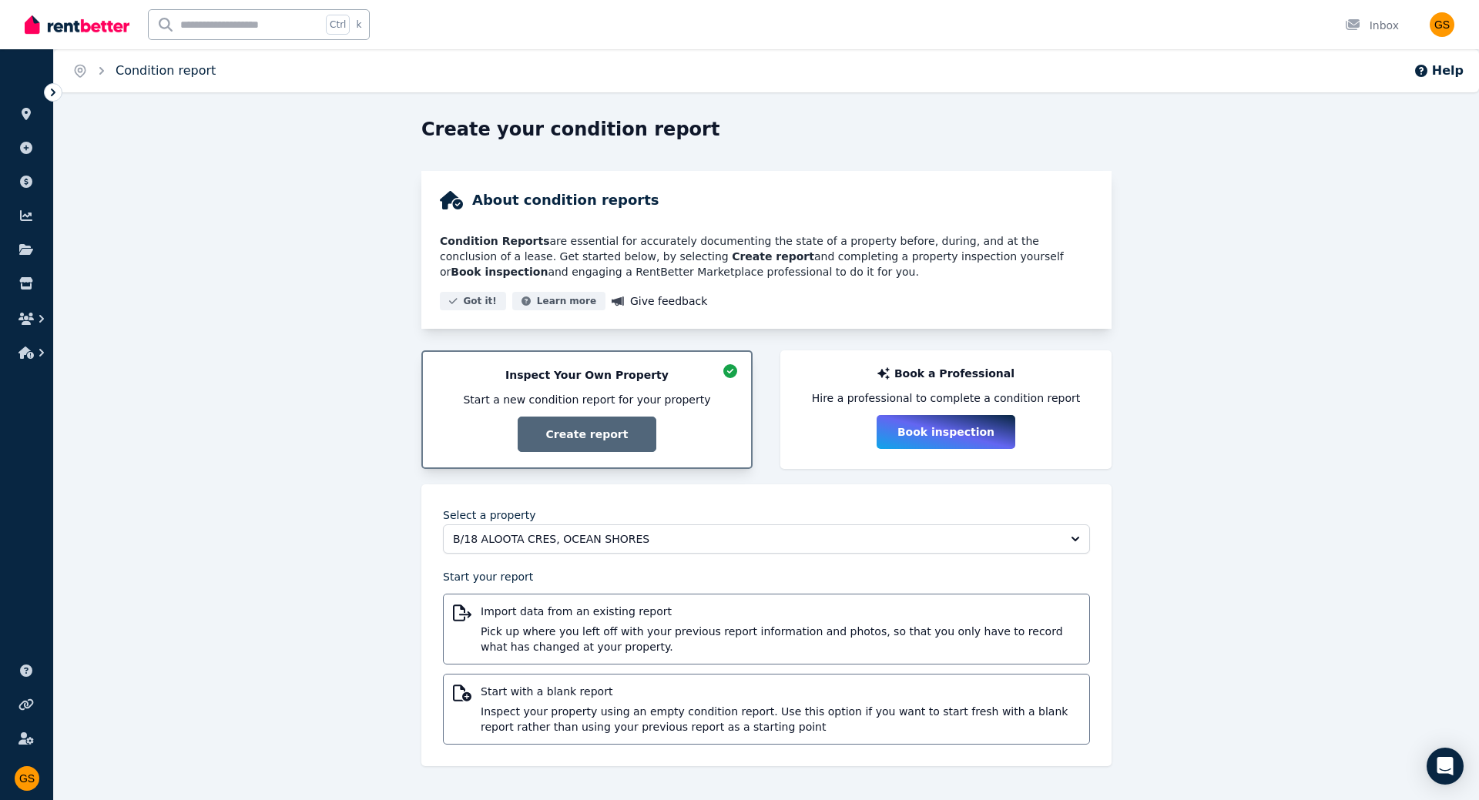
click at [139, 75] on link "Condition report" at bounding box center [166, 70] width 100 height 15
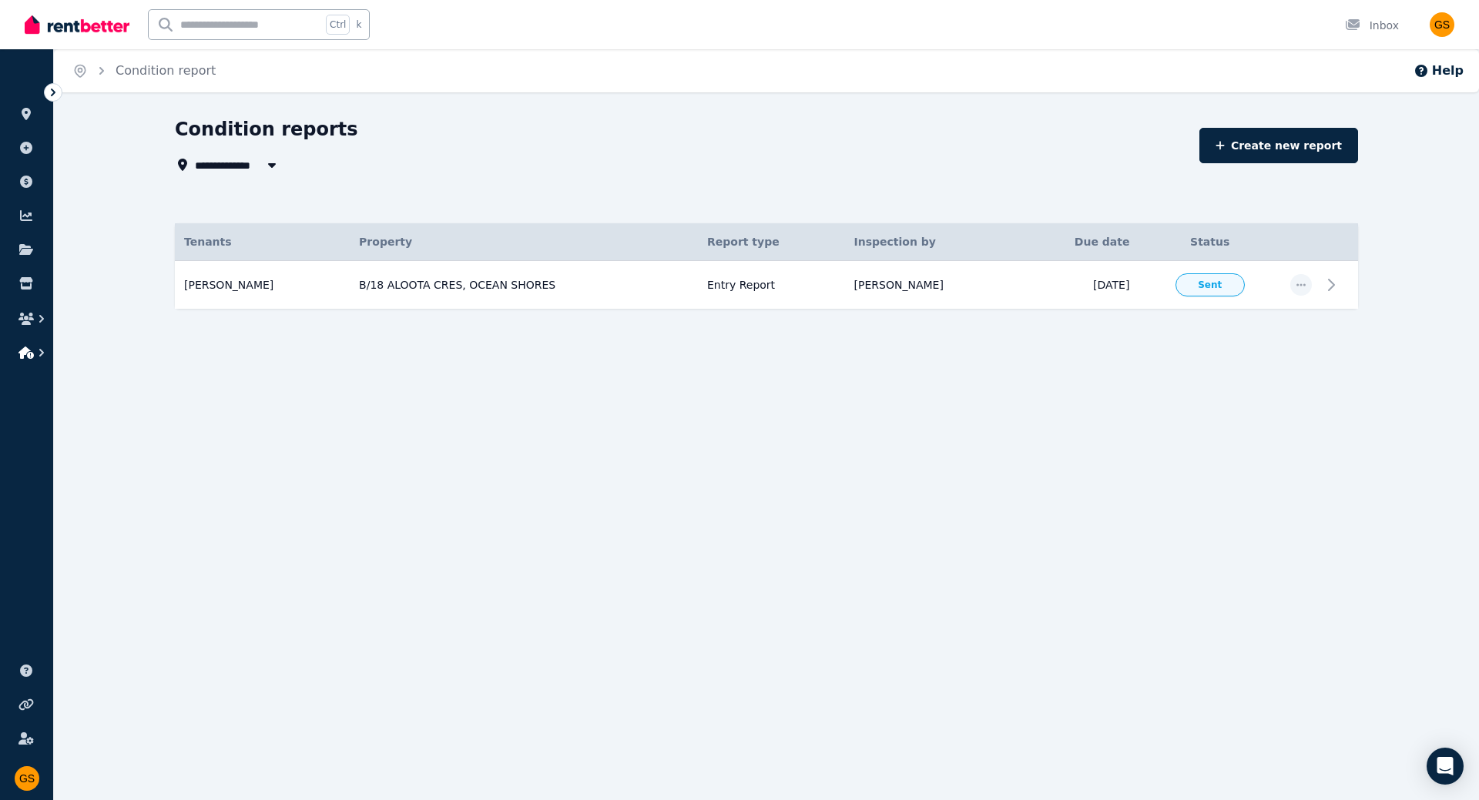
click at [32, 355] on icon "button" at bounding box center [25, 353] width 15 height 12
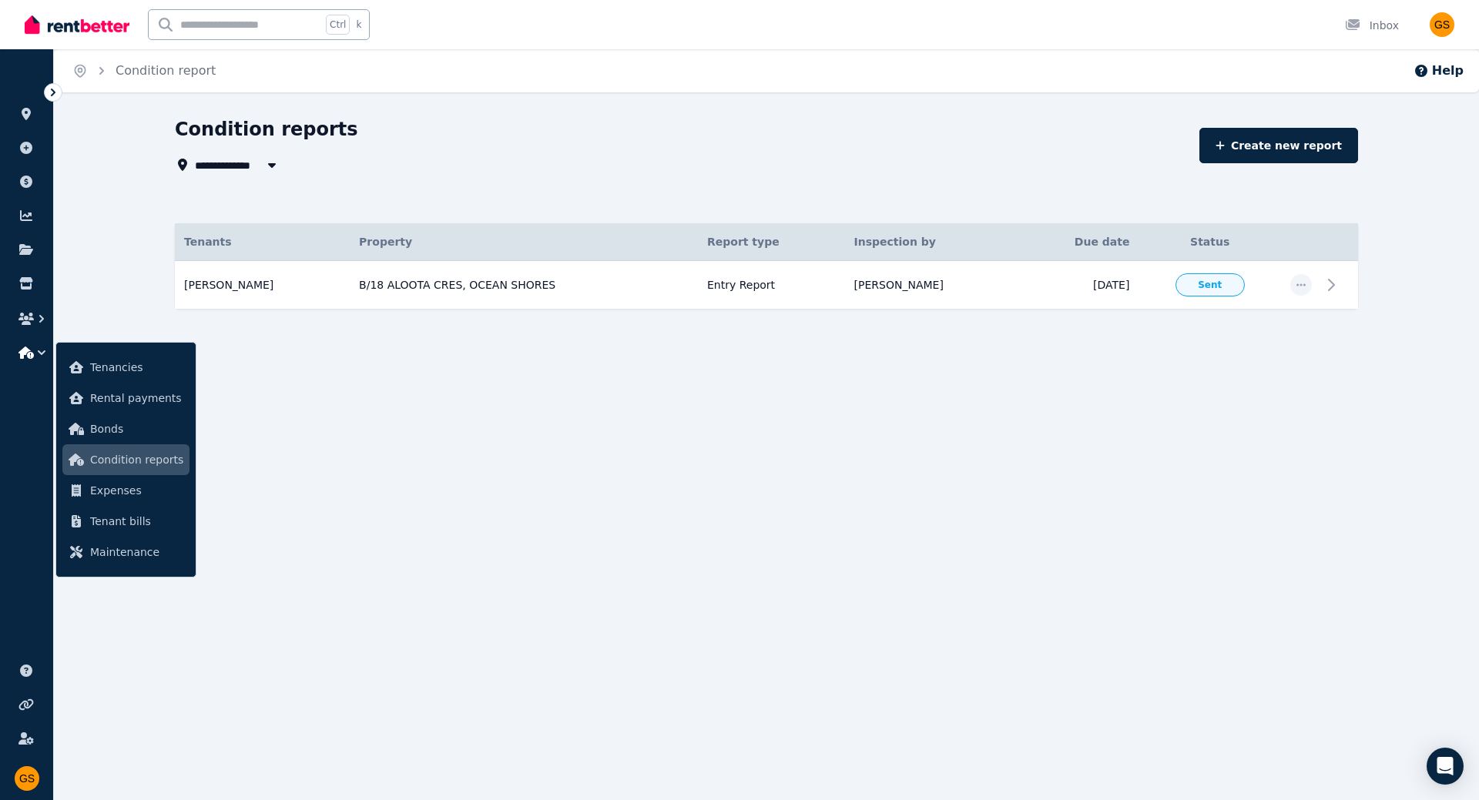
click at [21, 351] on icon "button" at bounding box center [25, 353] width 15 height 12
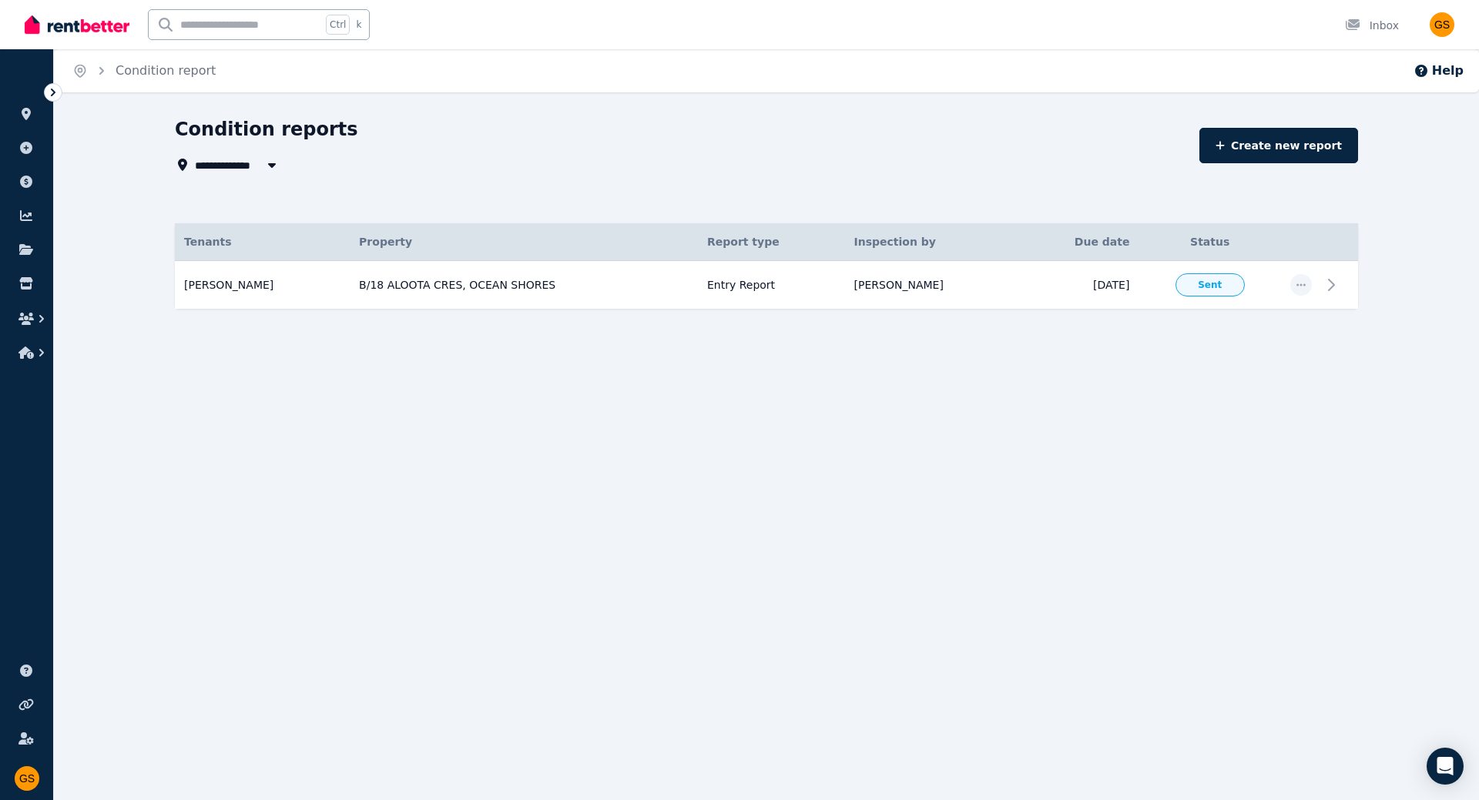
click at [52, 91] on icon at bounding box center [52, 92] width 15 height 15
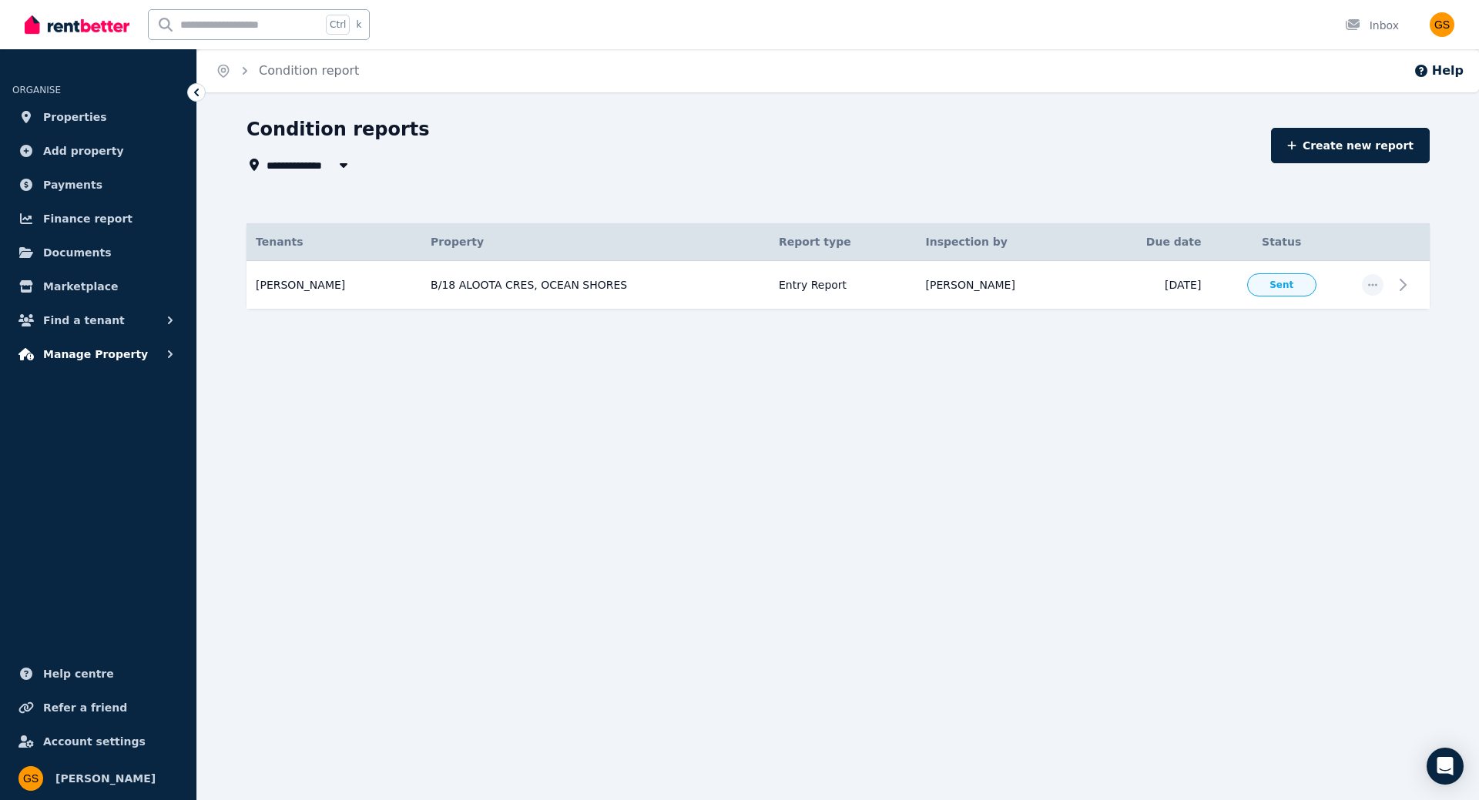
click at [24, 358] on icon "button" at bounding box center [25, 354] width 15 height 12
click at [435, 463] on div "**********" at bounding box center [739, 400] width 1479 height 800
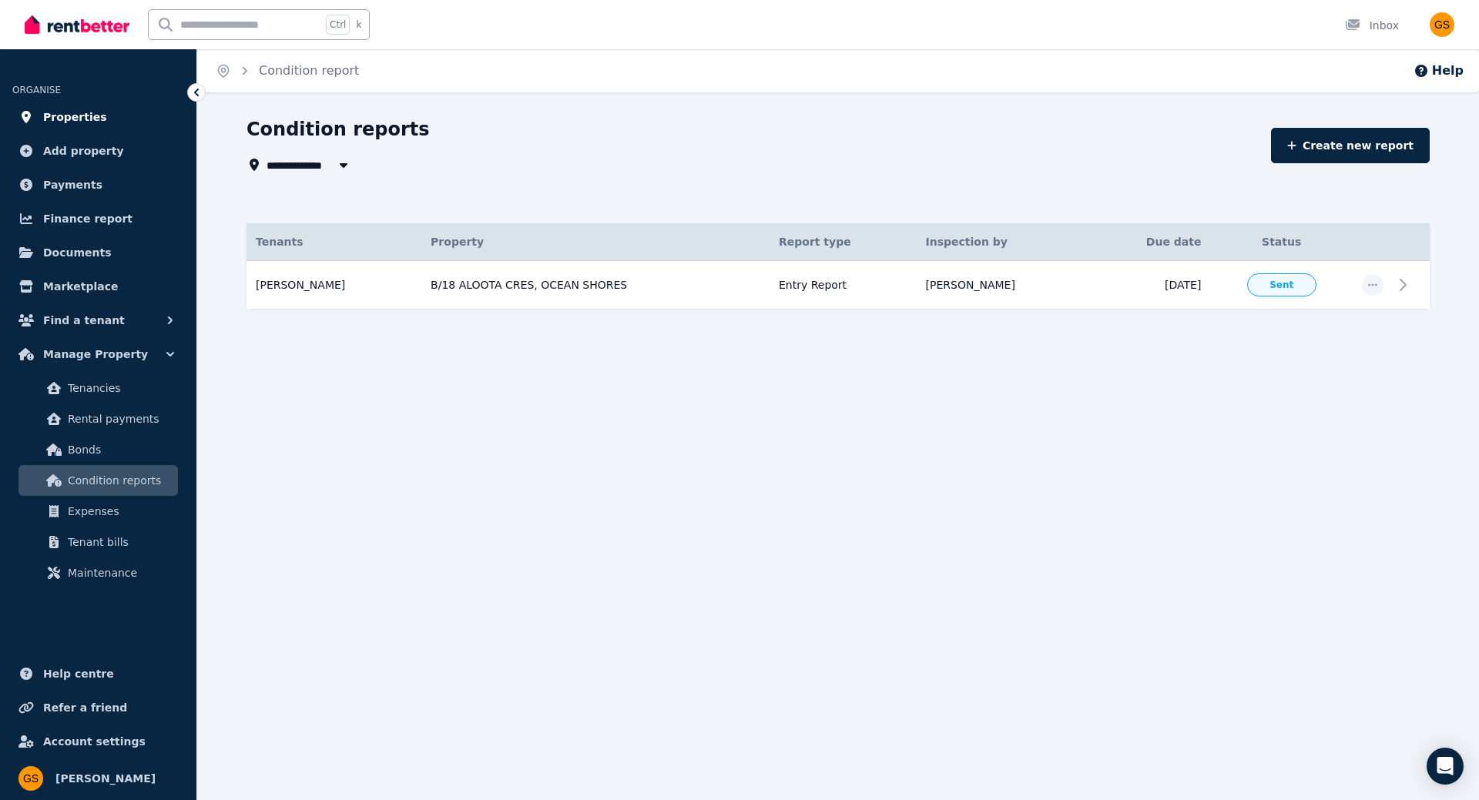
click at [81, 122] on span "Properties" at bounding box center [75, 117] width 64 height 18
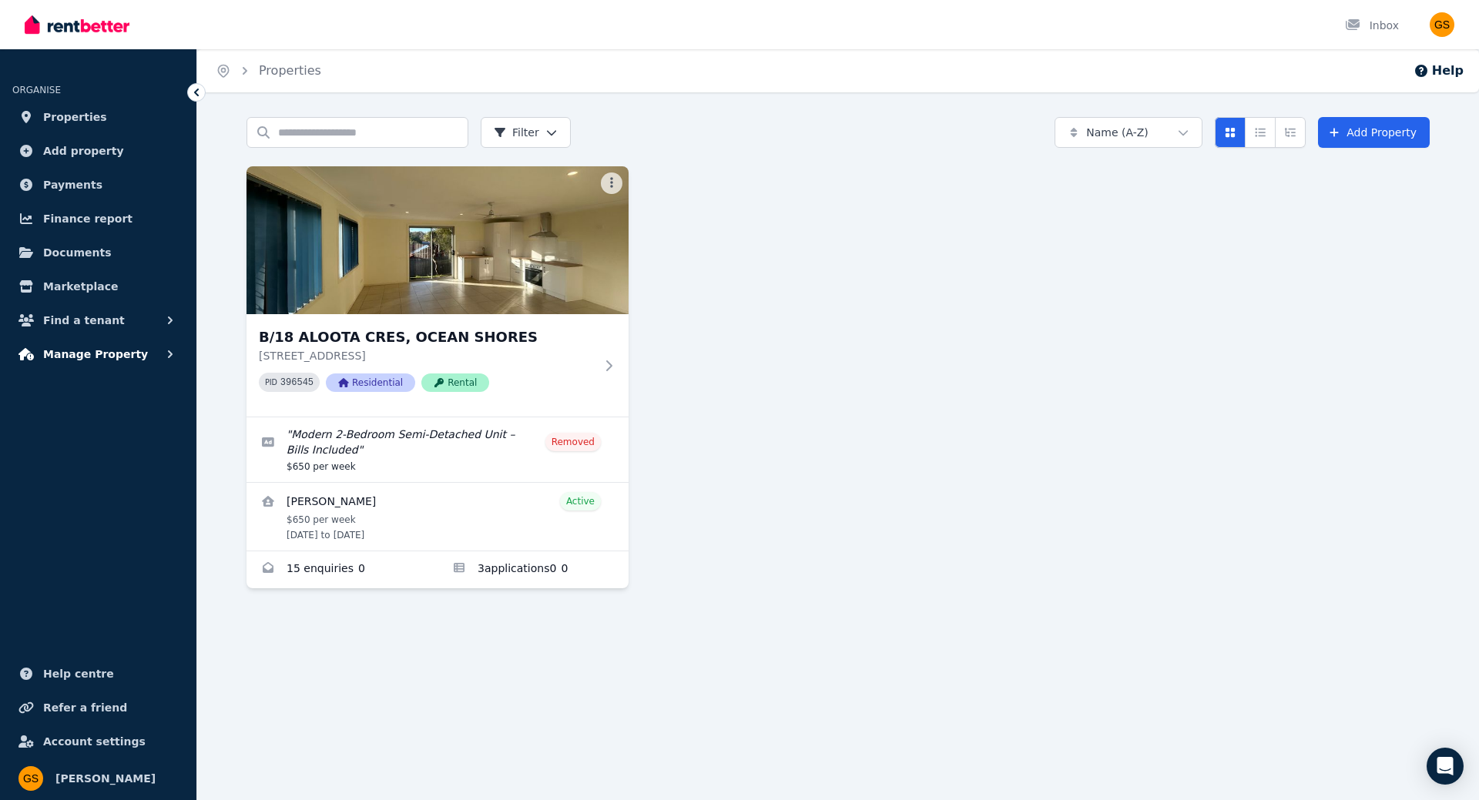
click at [100, 358] on span "Manage Property" at bounding box center [95, 354] width 105 height 18
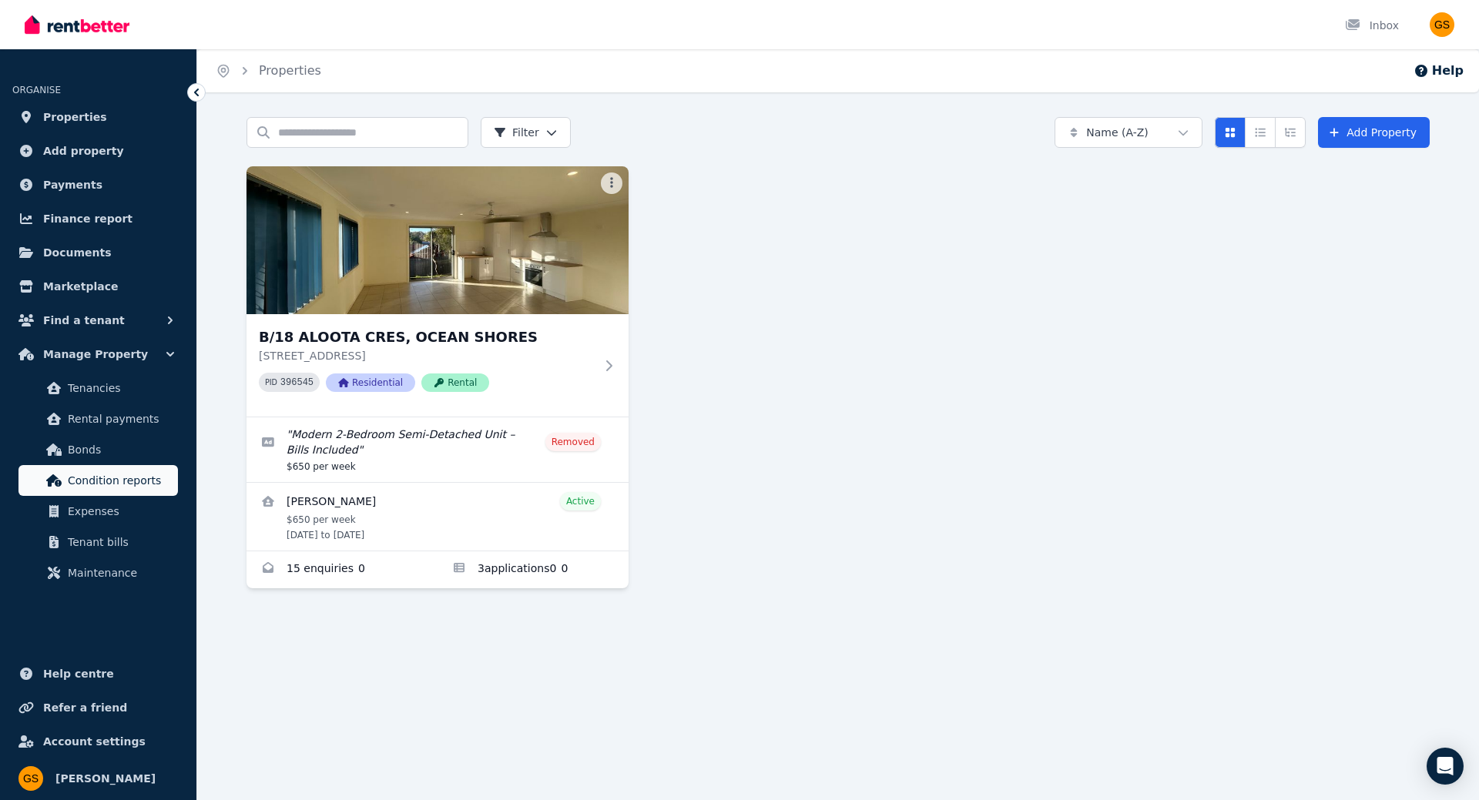
click at [96, 480] on span "Condition reports" at bounding box center [120, 480] width 104 height 18
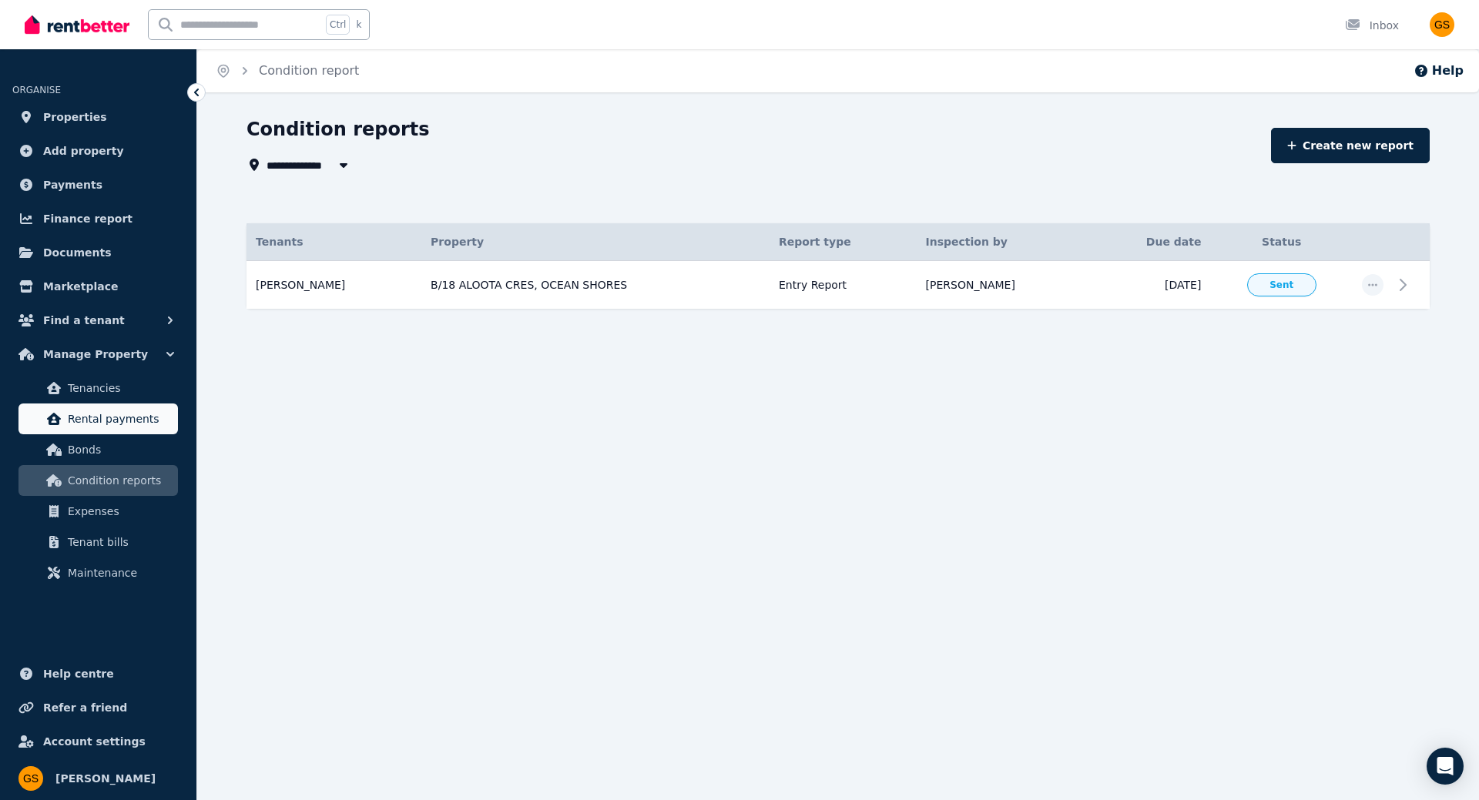
click at [100, 410] on span "Rental payments" at bounding box center [120, 419] width 104 height 18
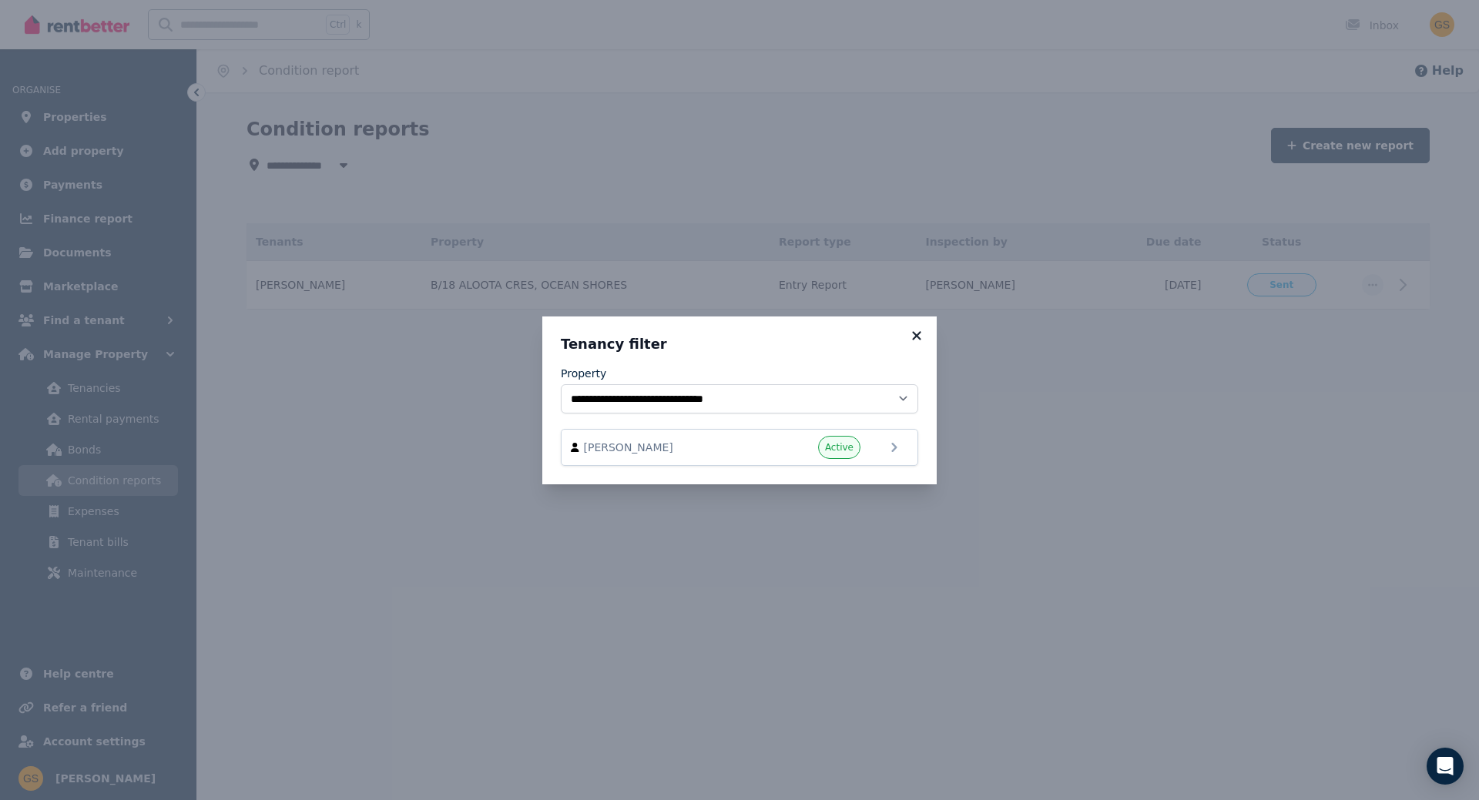
click at [915, 333] on icon at bounding box center [916, 335] width 8 height 8
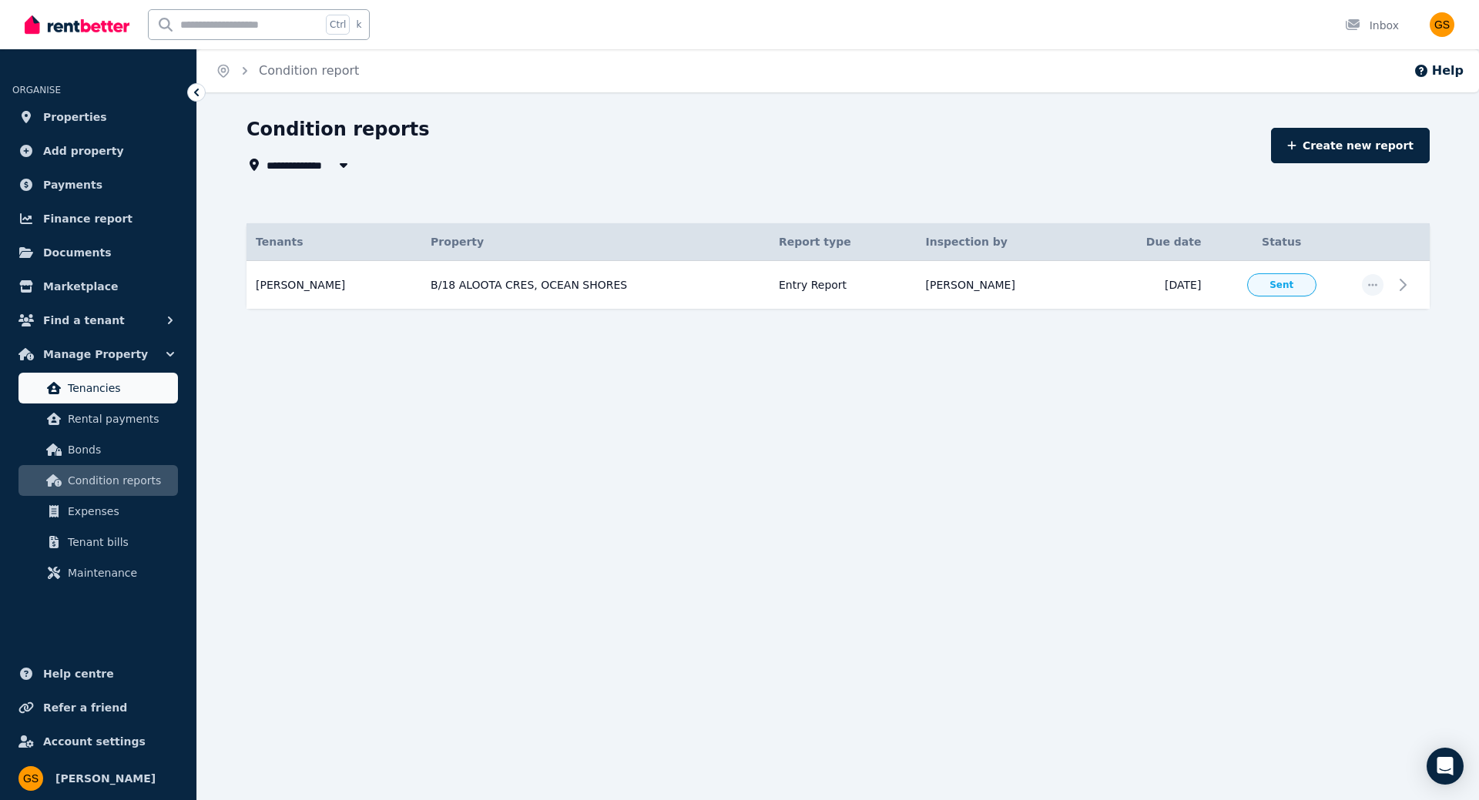
click at [84, 380] on span "Tenancies" at bounding box center [120, 388] width 104 height 18
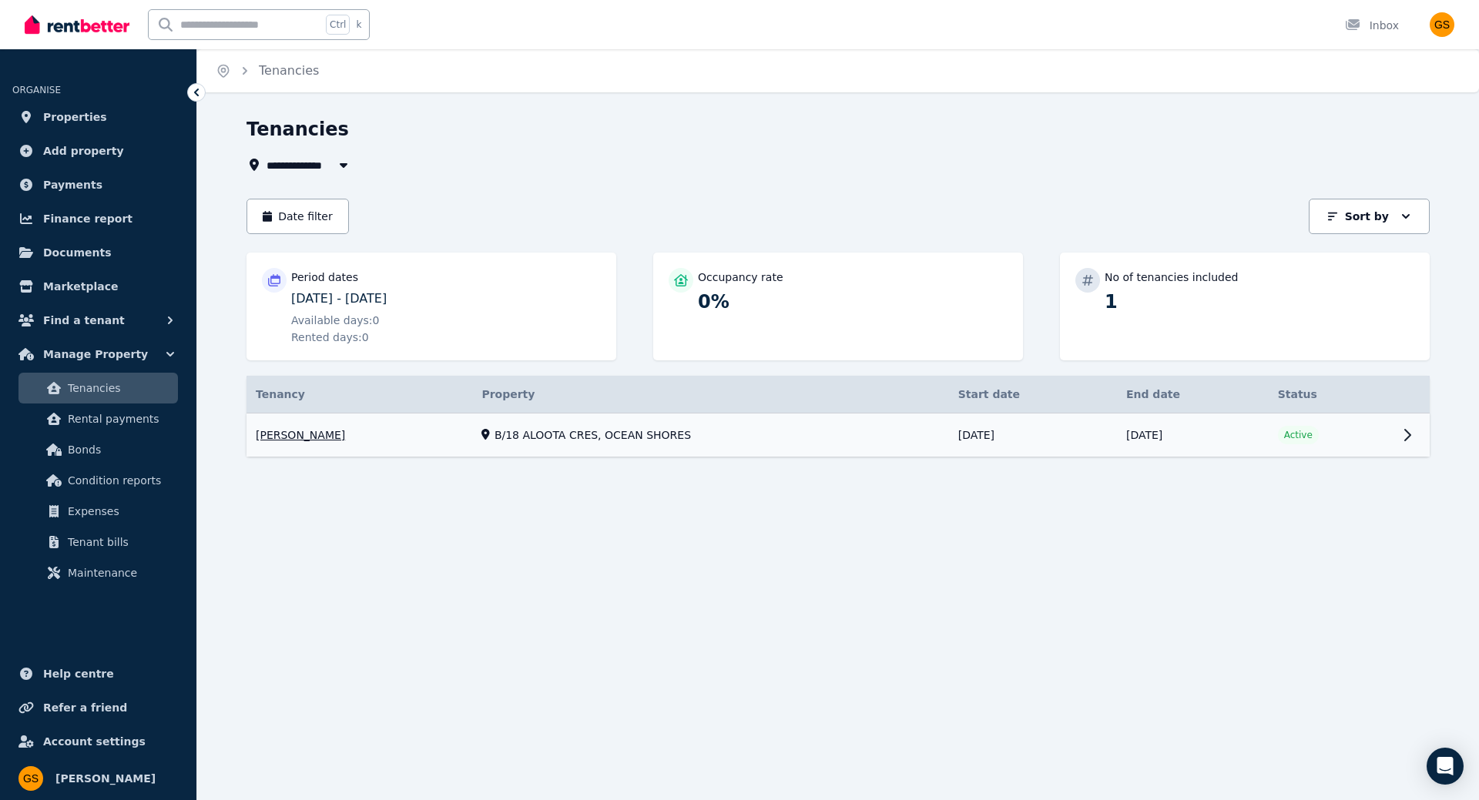
click at [1356, 426] on link "View property details" at bounding box center [837, 436] width 1183 height 44
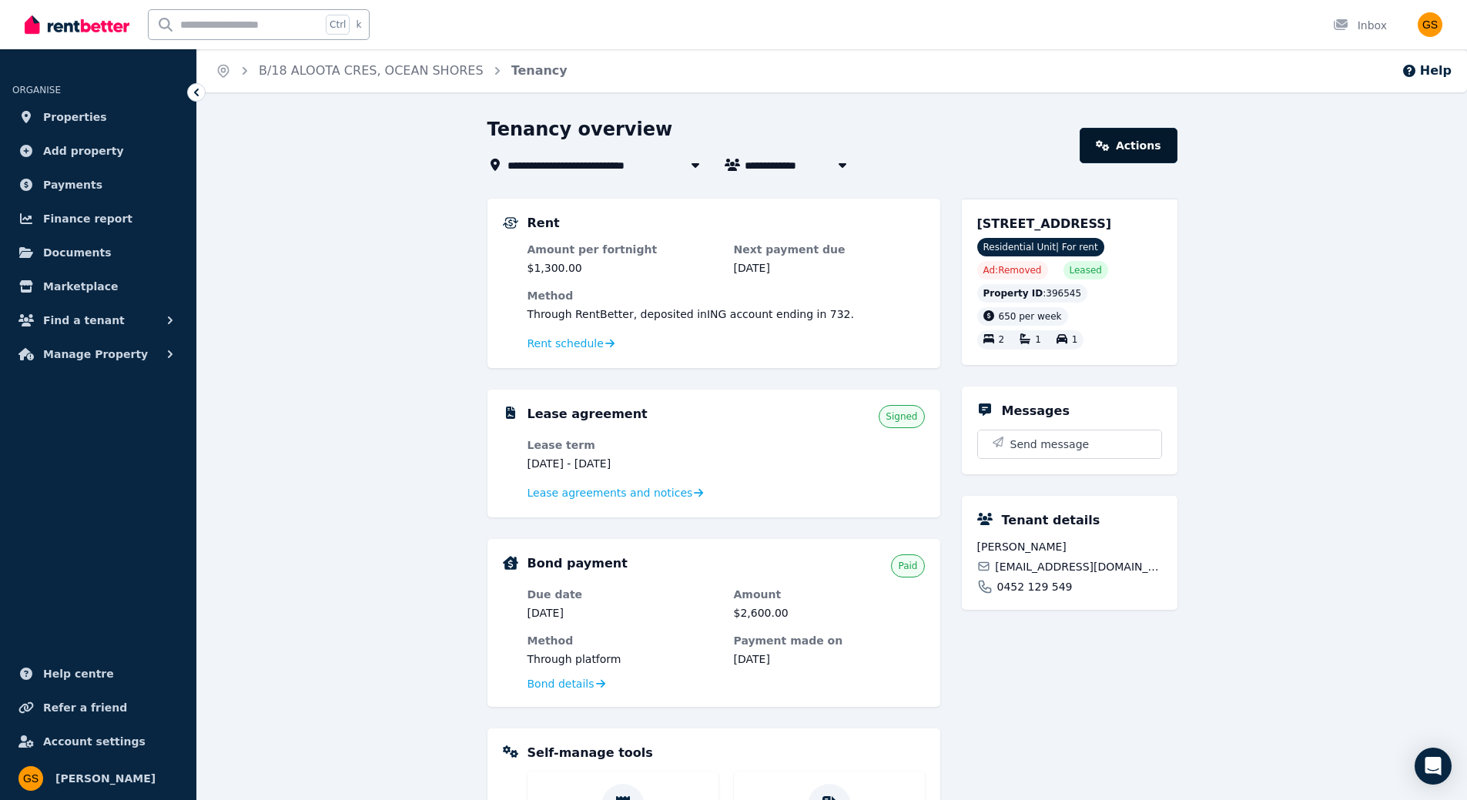
click at [1138, 149] on link "Actions" at bounding box center [1128, 145] width 97 height 35
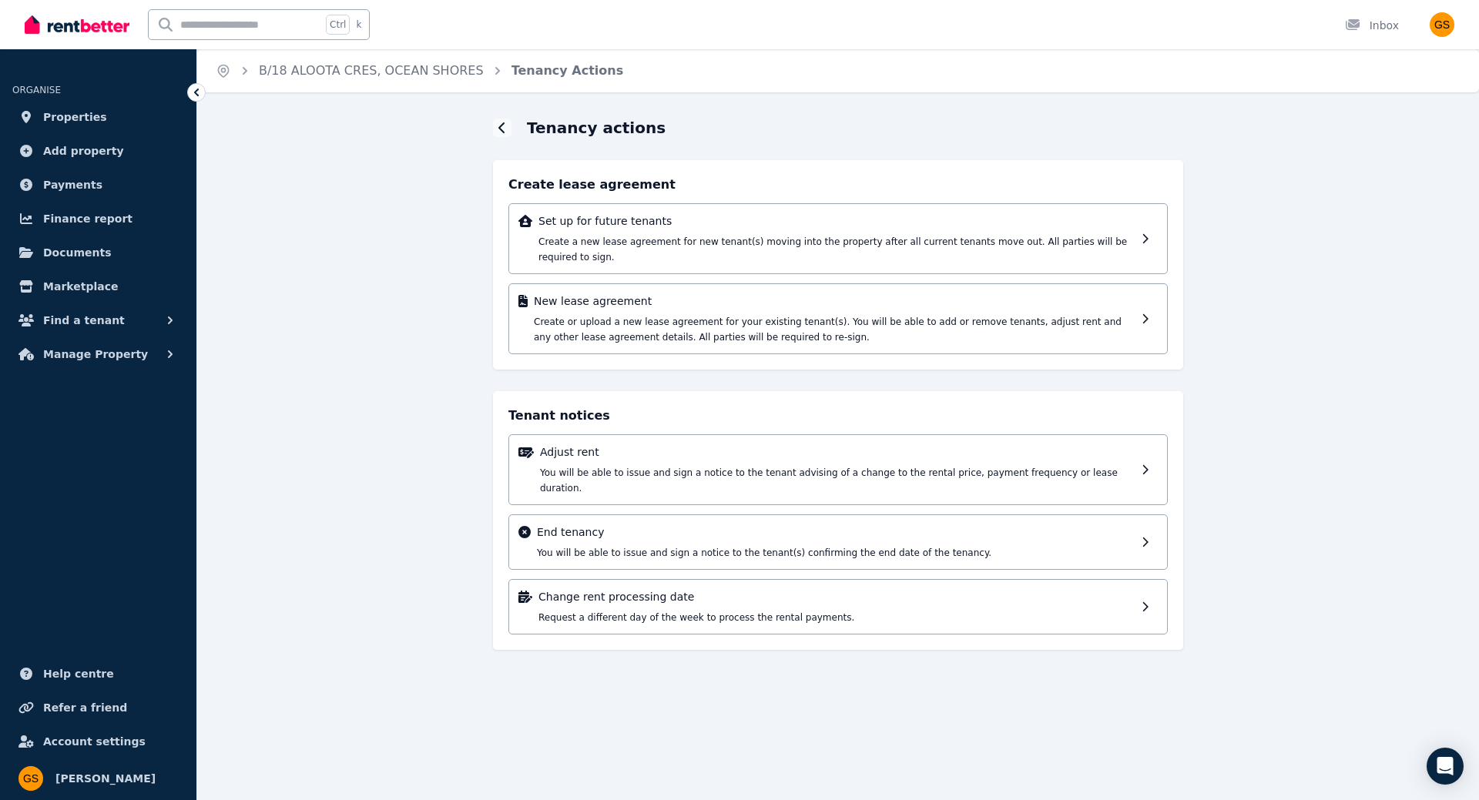
click at [200, 90] on icon at bounding box center [196, 92] width 15 height 15
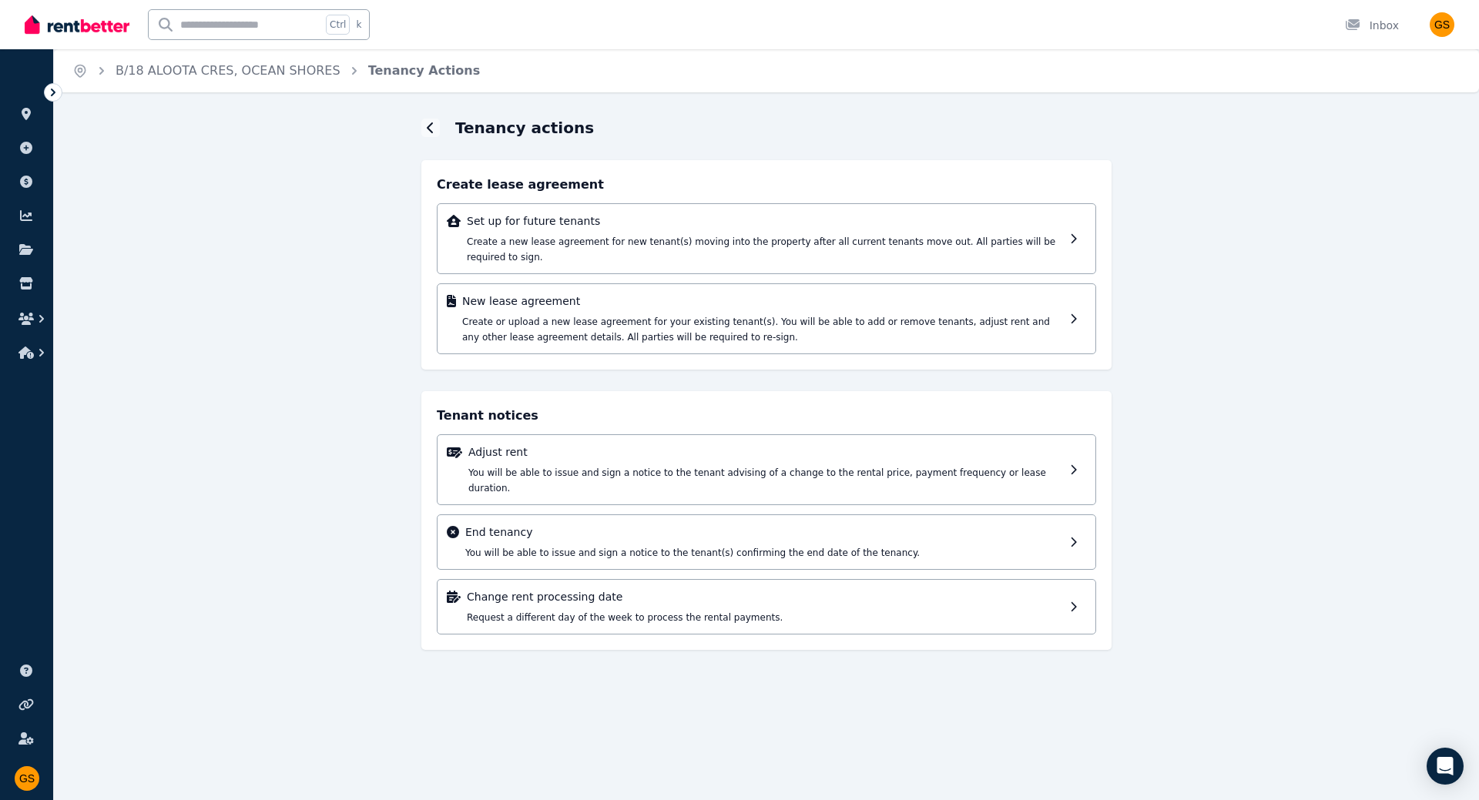
click at [56, 92] on icon at bounding box center [52, 92] width 15 height 15
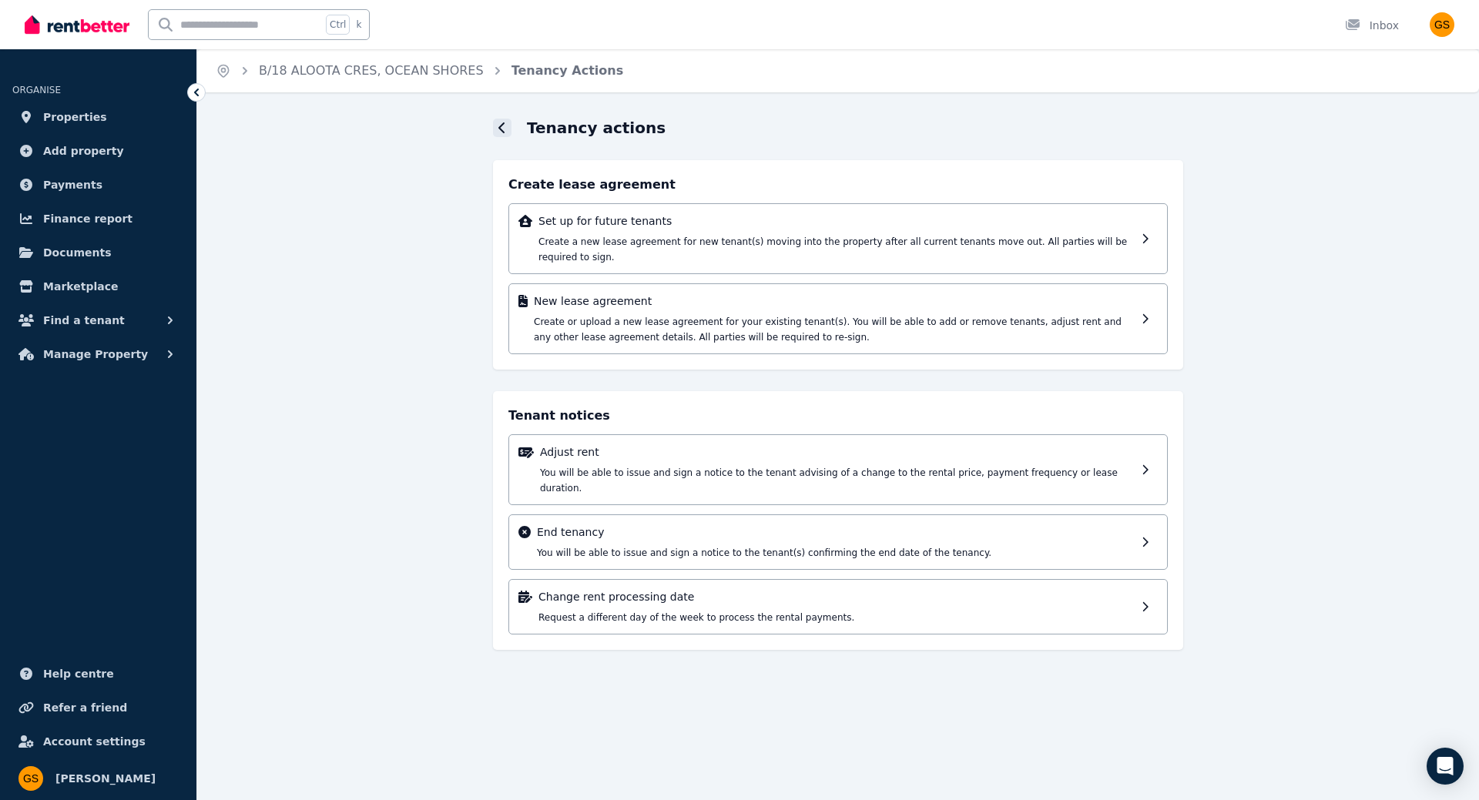
click at [499, 134] on div at bounding box center [502, 128] width 18 height 18
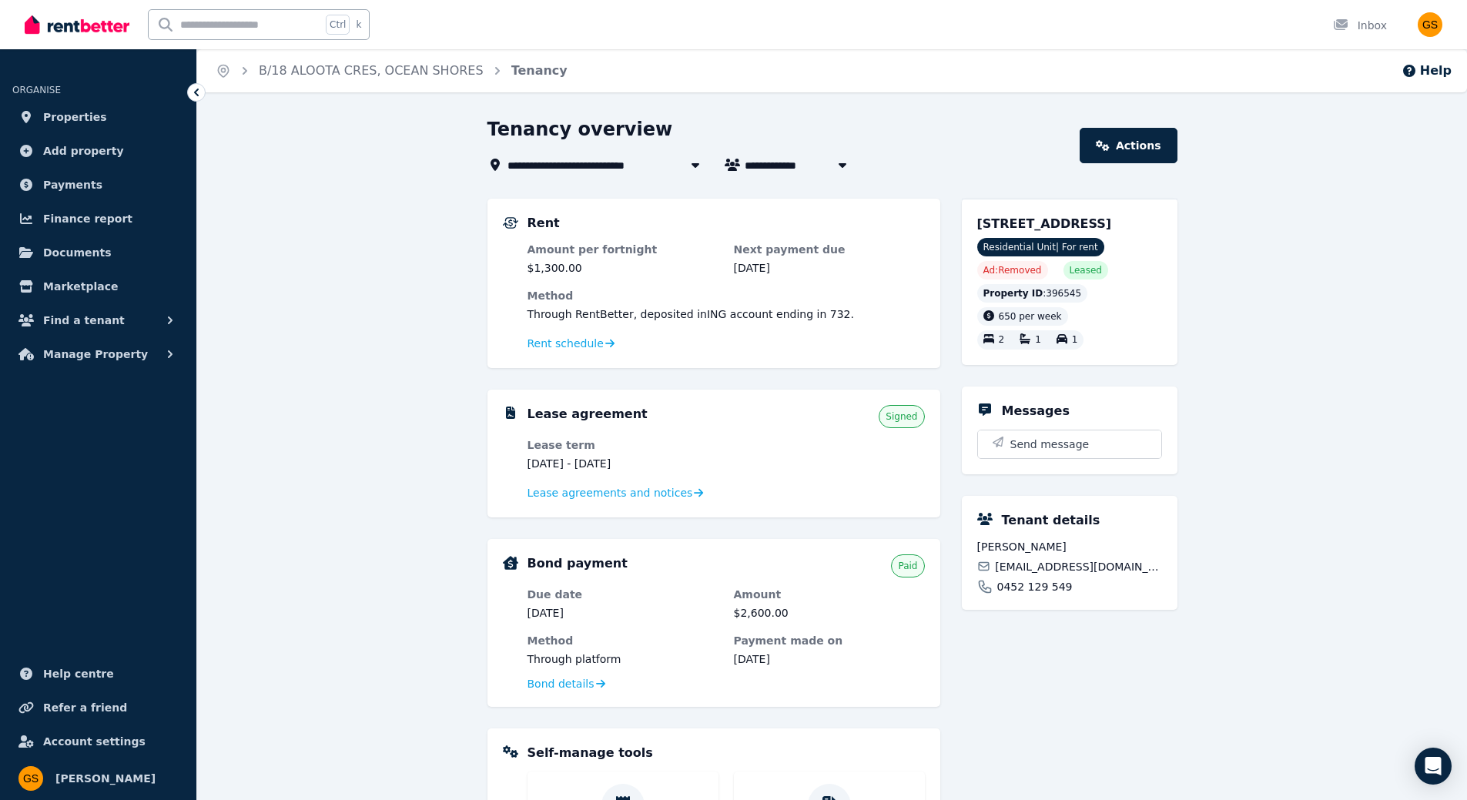
click at [827, 162] on span "Amir Mohammed" at bounding box center [803, 165] width 117 height 18
type input "**********"
click at [971, 135] on div "Tenancy overview" at bounding box center [780, 131] width 584 height 29
